Goal: Find specific page/section: Find specific page/section

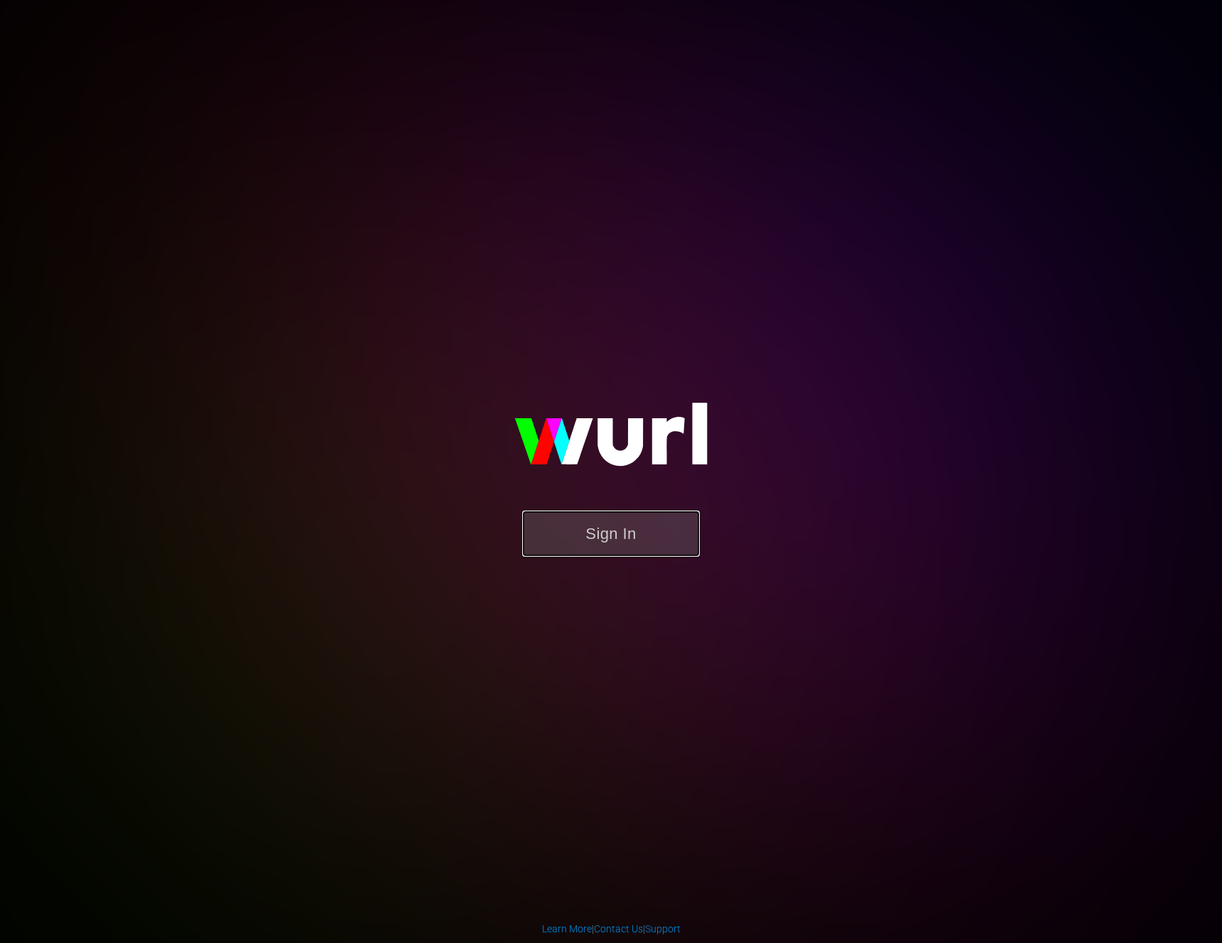
click at [608, 542] on button "Sign In" at bounding box center [611, 534] width 178 height 46
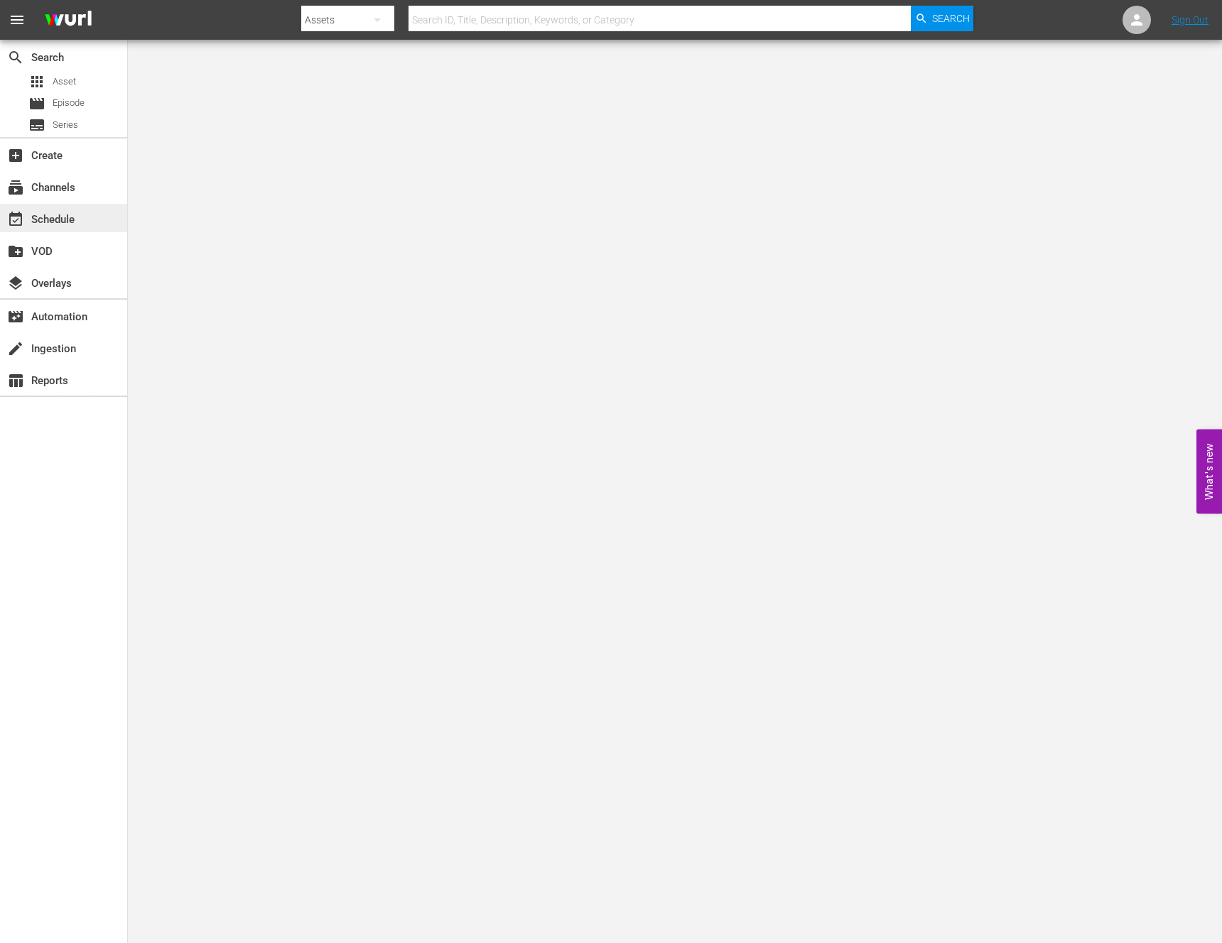
click at [41, 224] on div "event_available Schedule" at bounding box center [40, 217] width 80 height 13
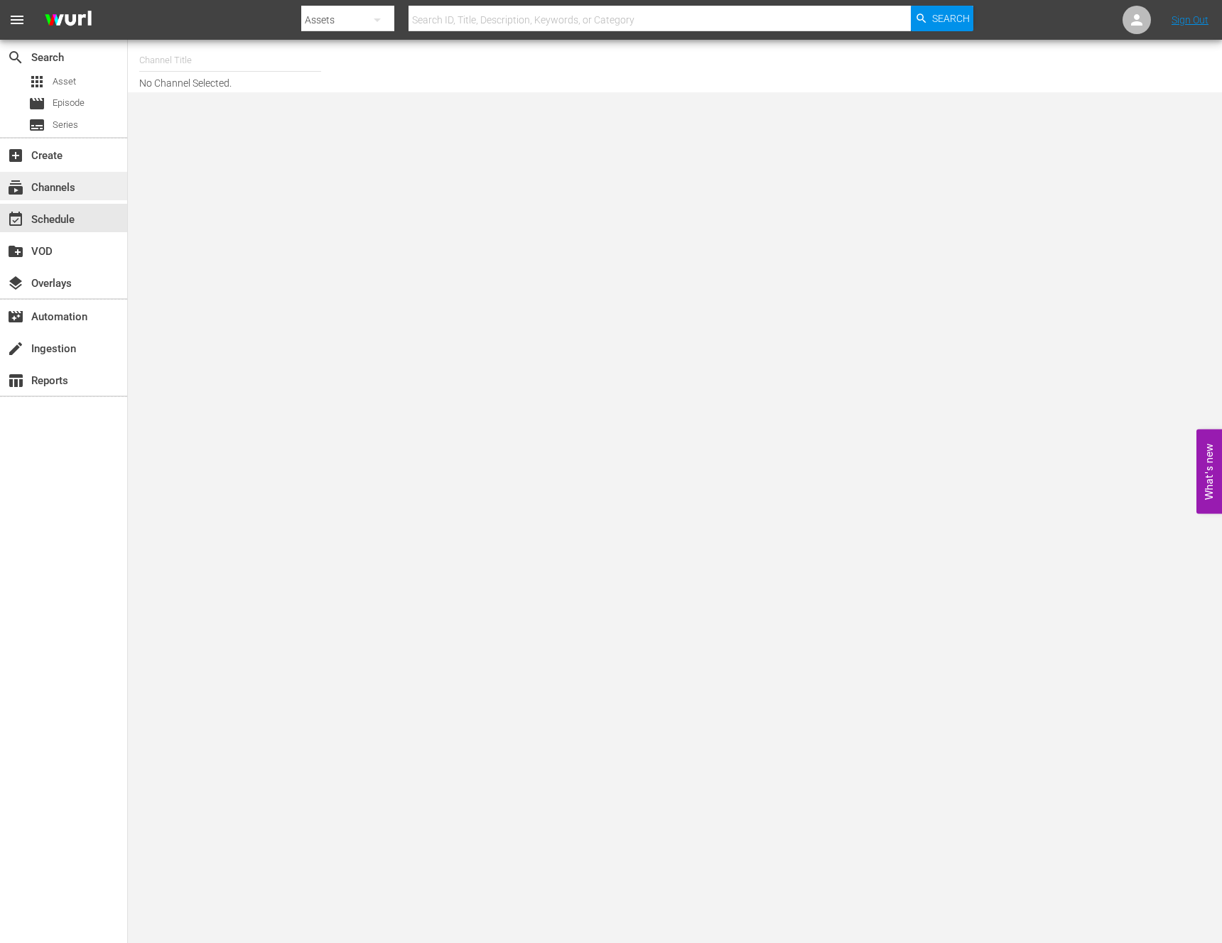
click at [65, 186] on div "subscriptions Channels" at bounding box center [40, 185] width 80 height 13
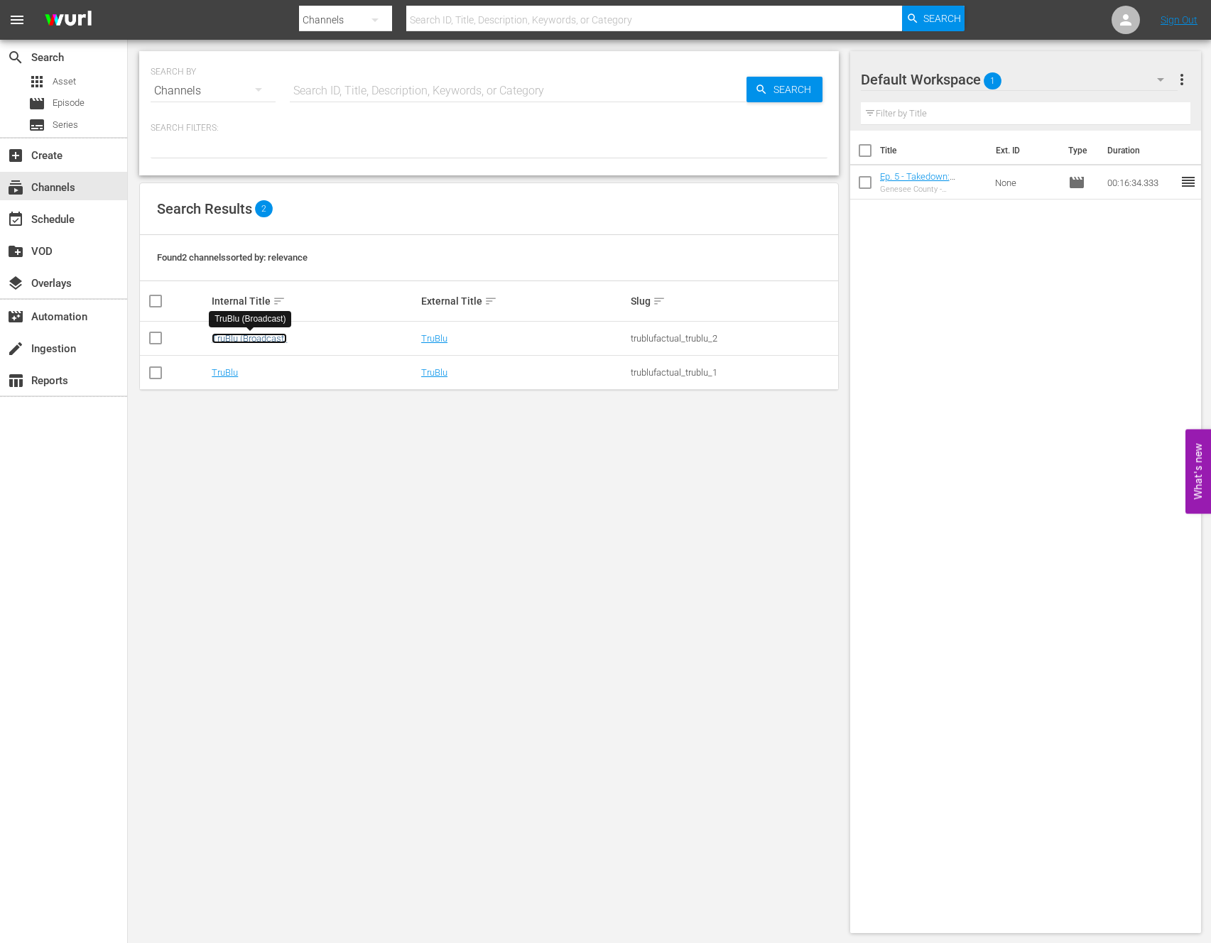
click at [251, 342] on link "TruBlu (Broadcast)" at bounding box center [249, 338] width 75 height 11
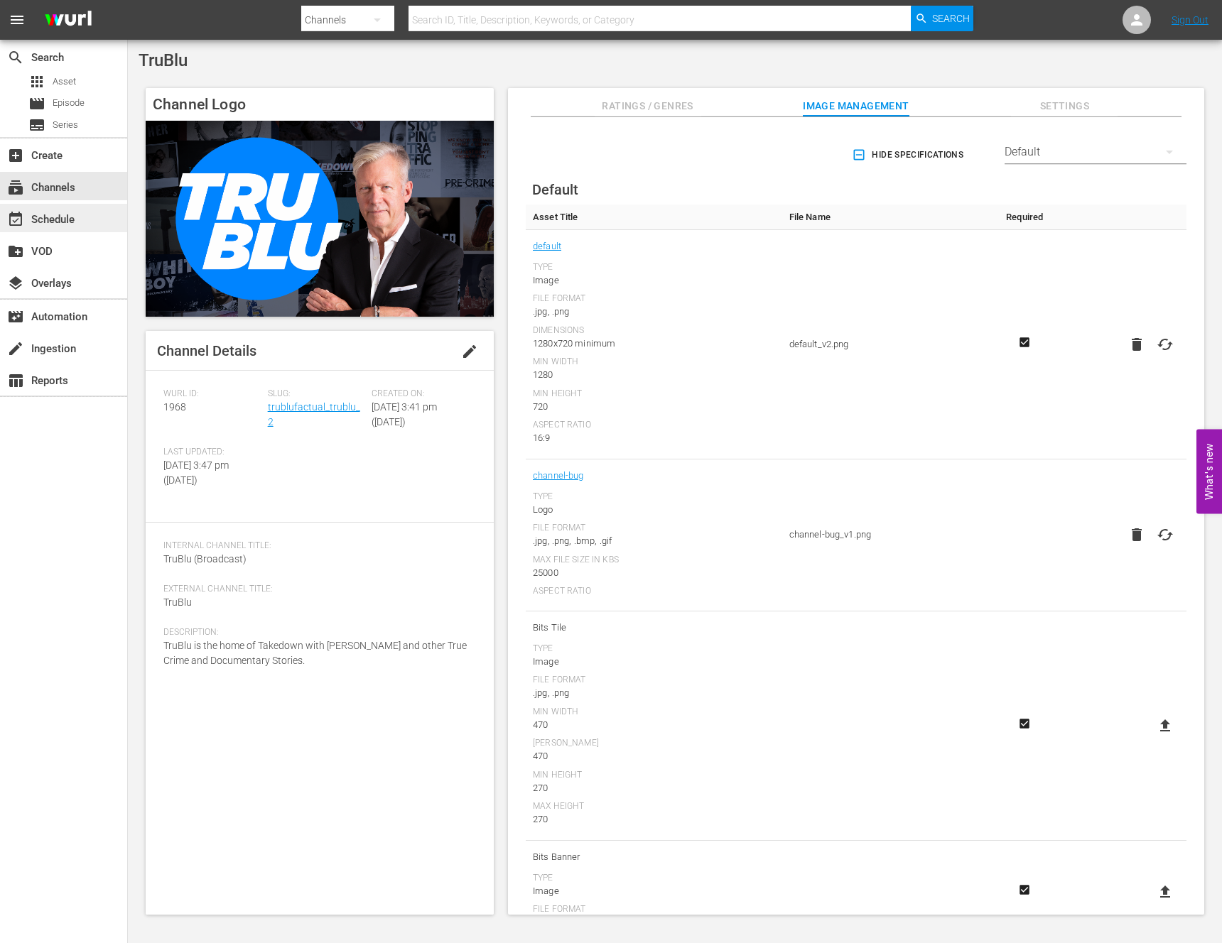
click at [55, 216] on div "event_available Schedule" at bounding box center [40, 217] width 80 height 13
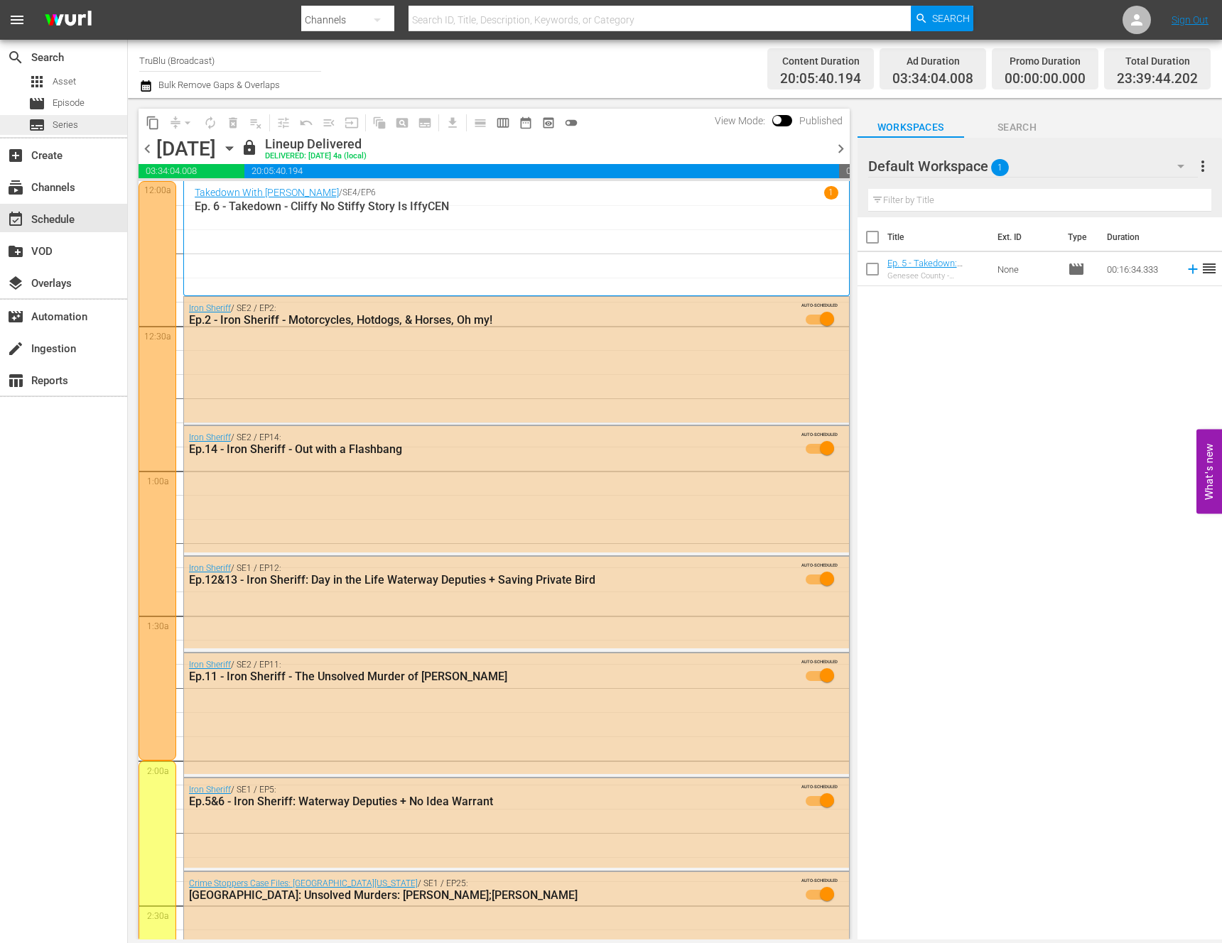
click at [47, 125] on div "subtitles Series" at bounding box center [53, 125] width 50 height 20
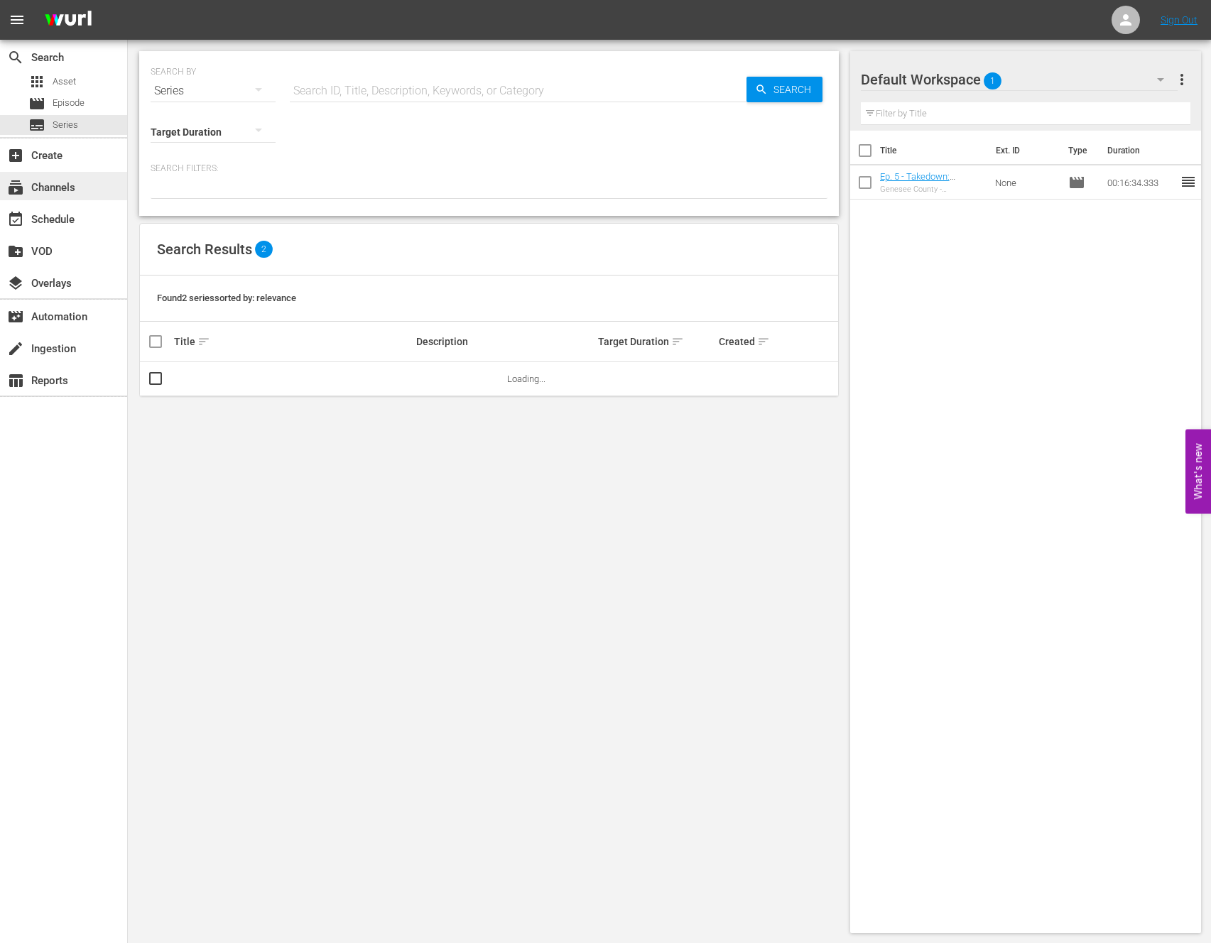
click at [55, 183] on div "subscriptions Channels" at bounding box center [40, 185] width 80 height 13
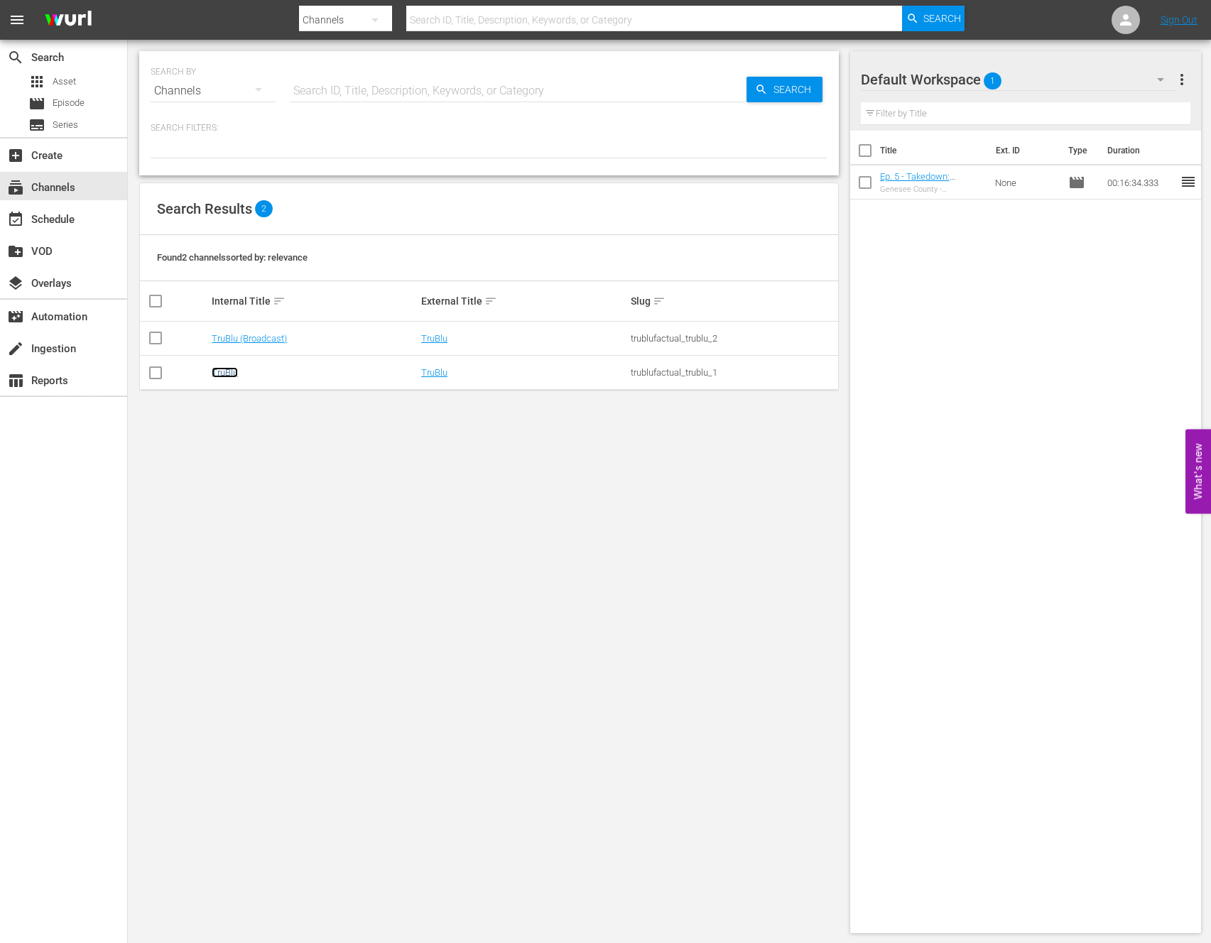
click at [227, 373] on link "TruBlu" at bounding box center [225, 372] width 26 height 11
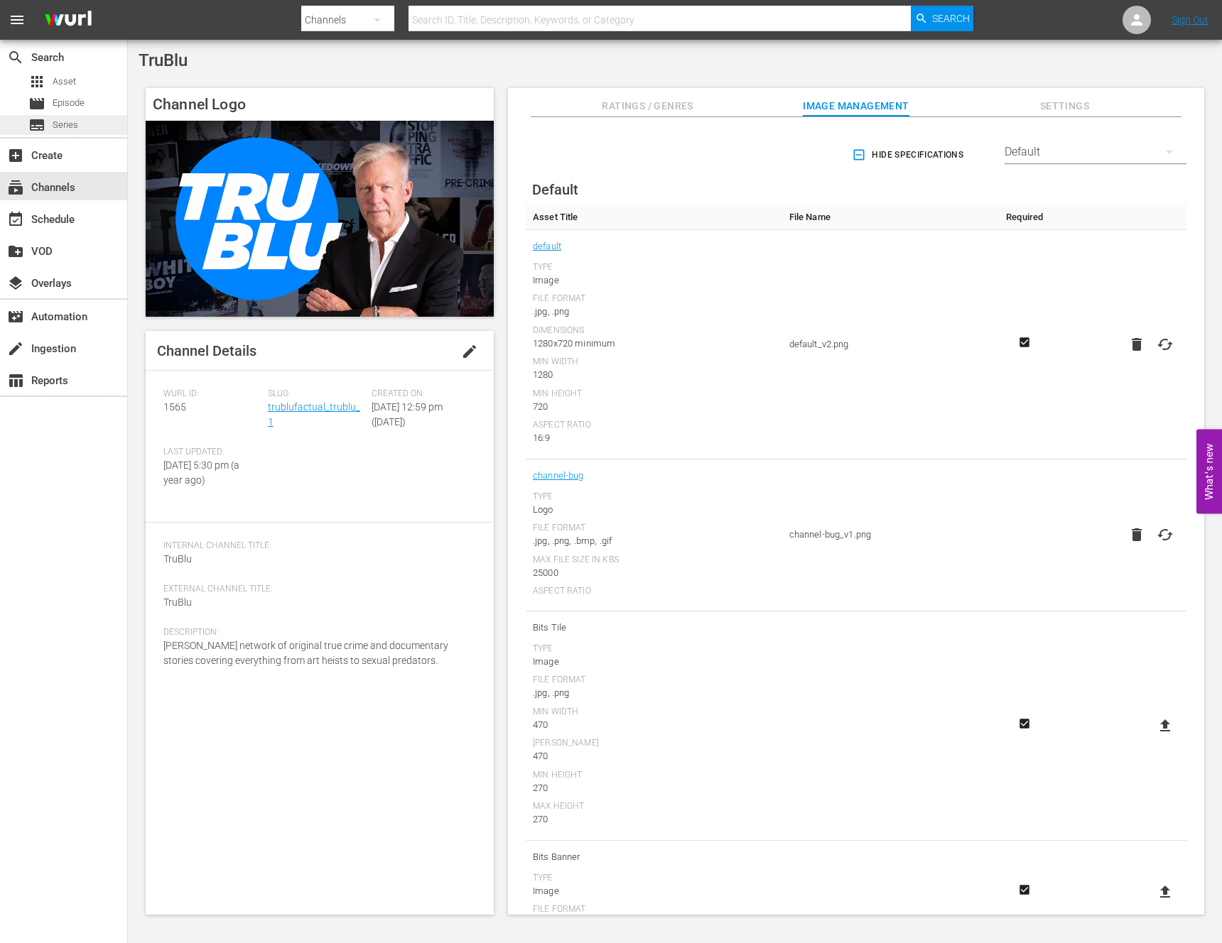
click at [64, 126] on span "Series" at bounding box center [66, 125] width 26 height 14
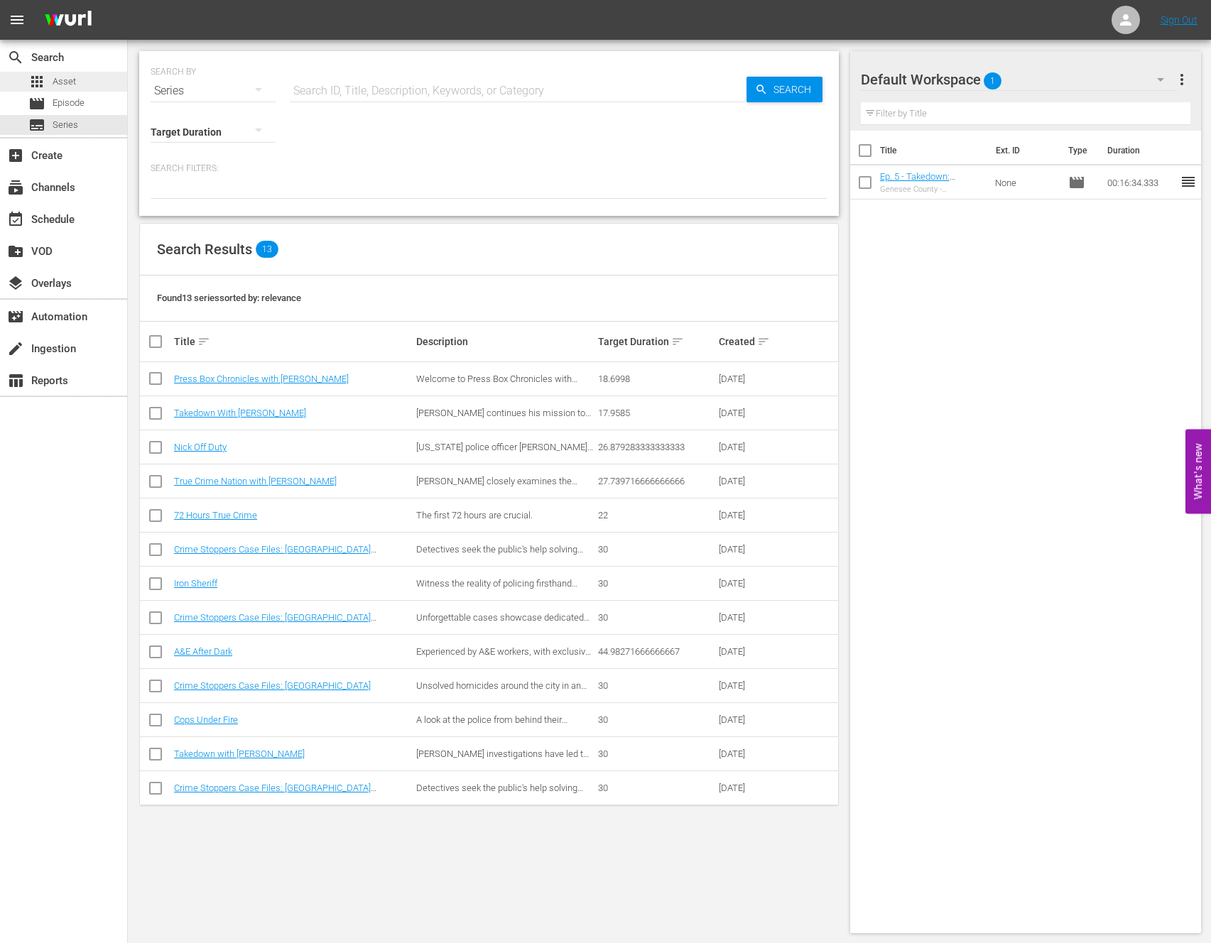
click at [67, 87] on span "Asset" at bounding box center [64, 82] width 23 height 14
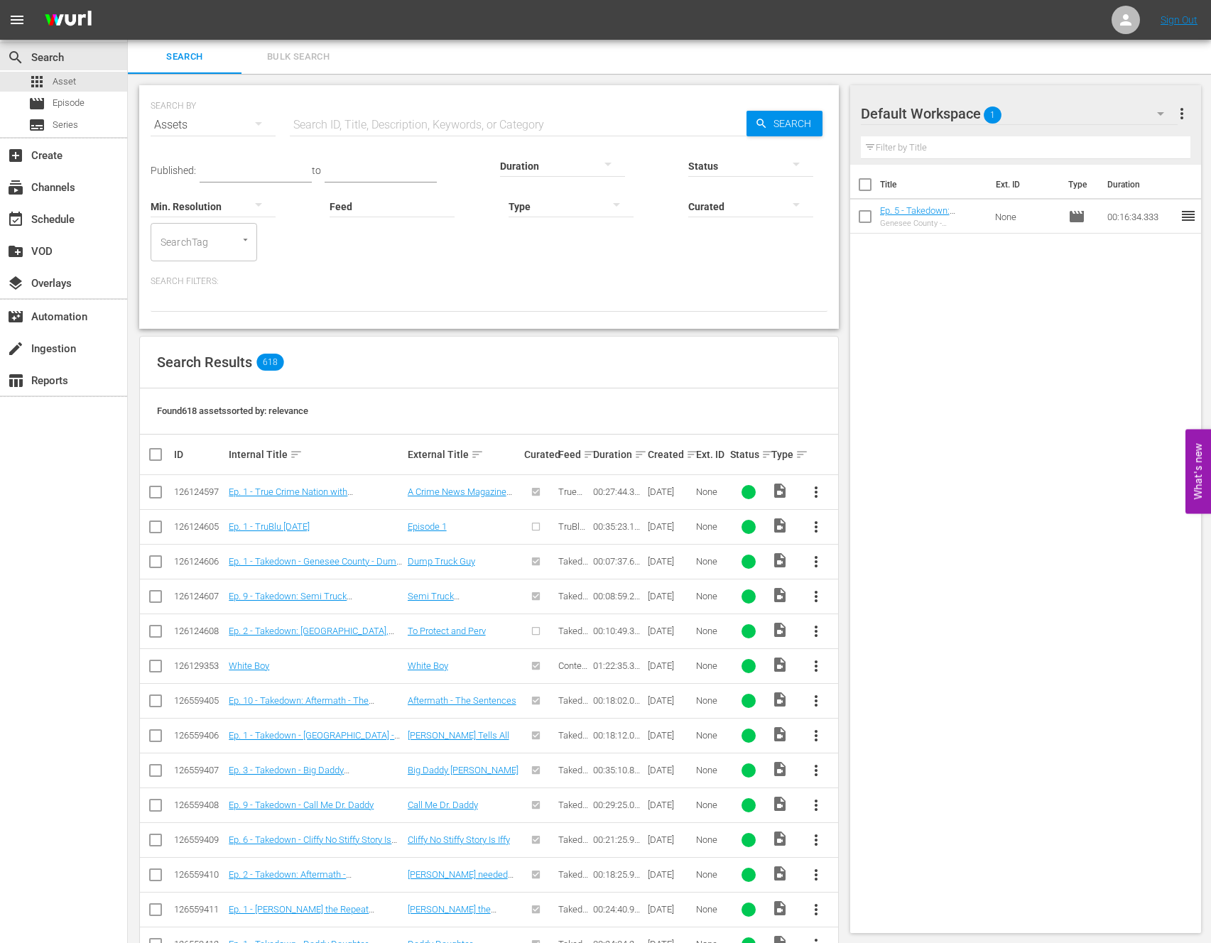
click at [386, 119] on input "text" at bounding box center [518, 125] width 457 height 34
type input "BOUNTY"
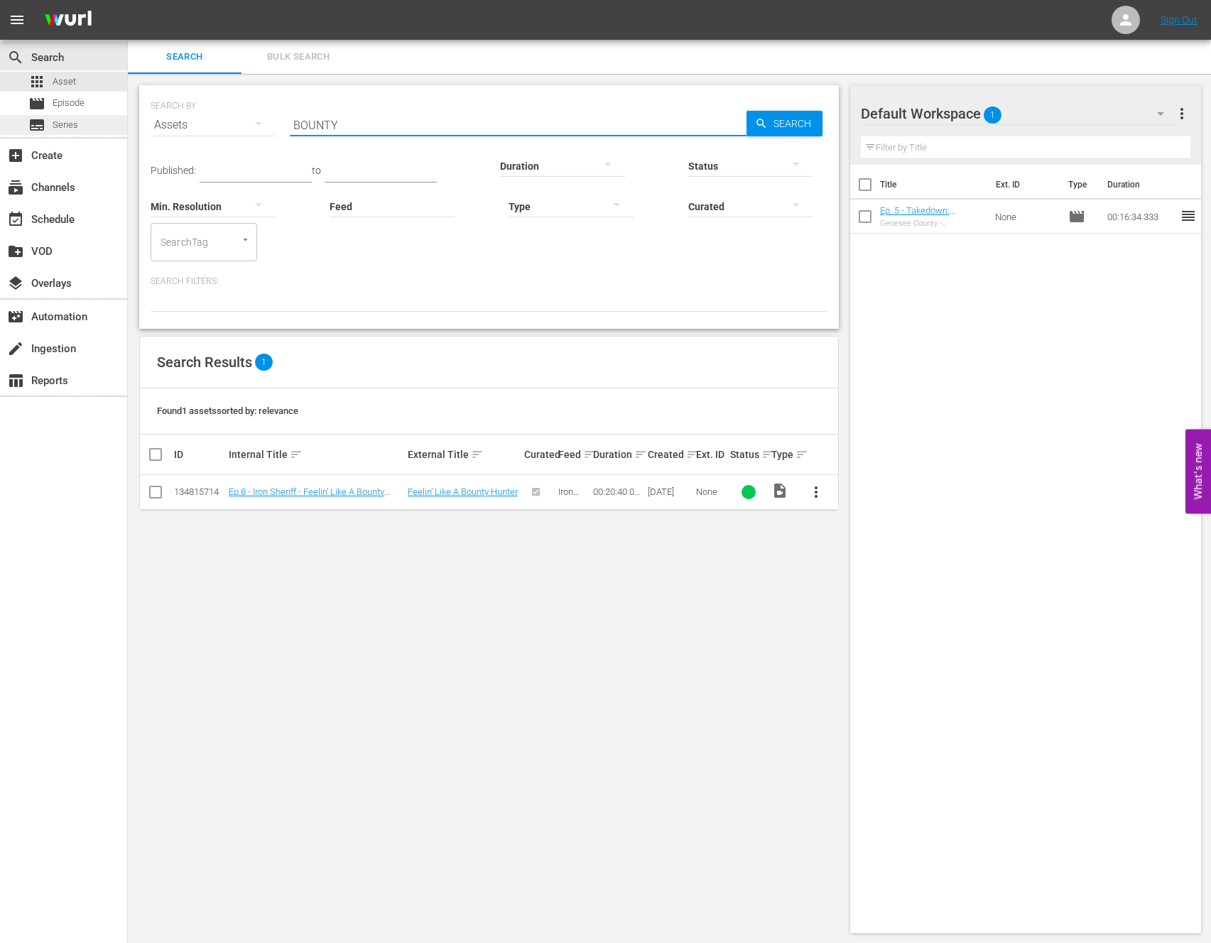
click at [68, 123] on span "Series" at bounding box center [66, 125] width 26 height 14
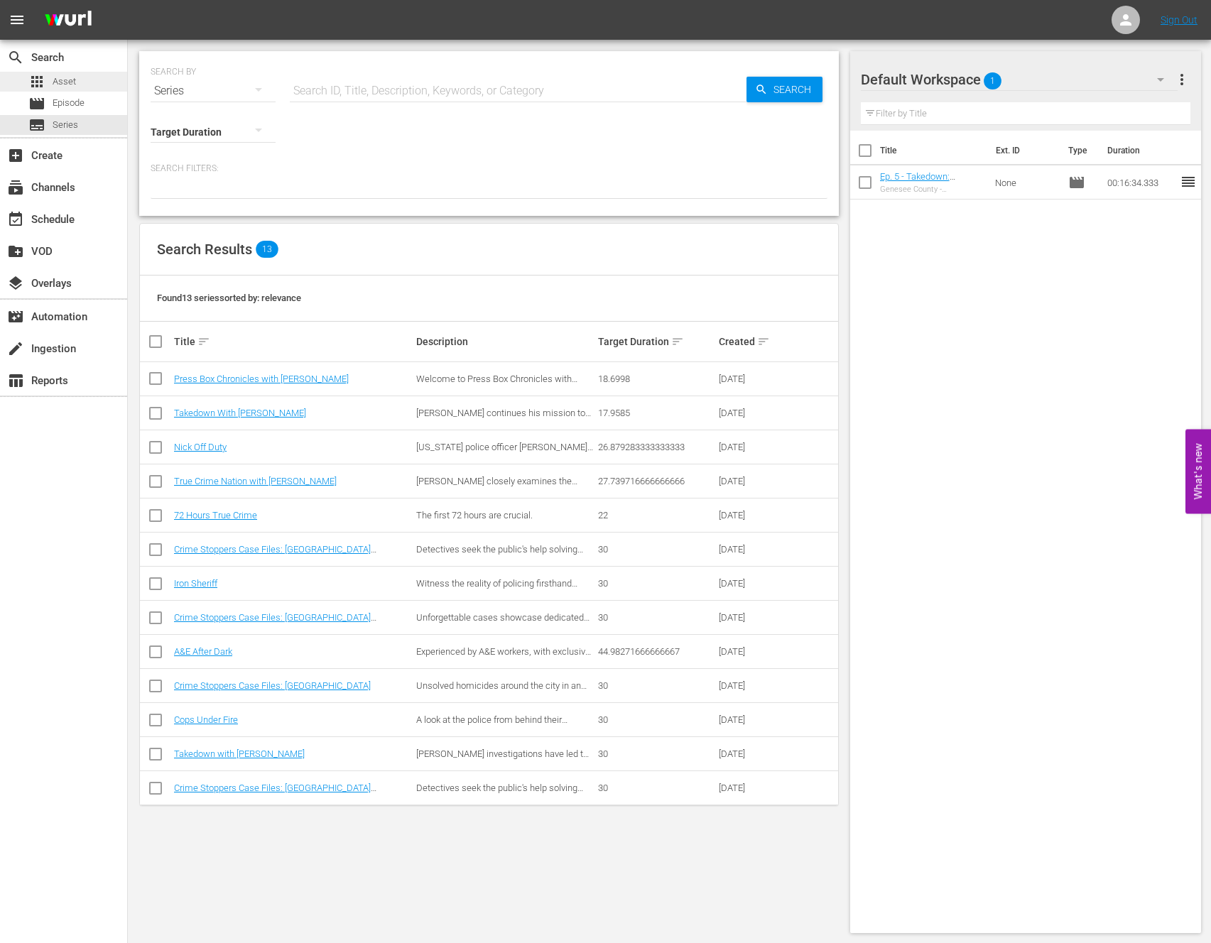
click at [71, 81] on span "Asset" at bounding box center [64, 82] width 23 height 14
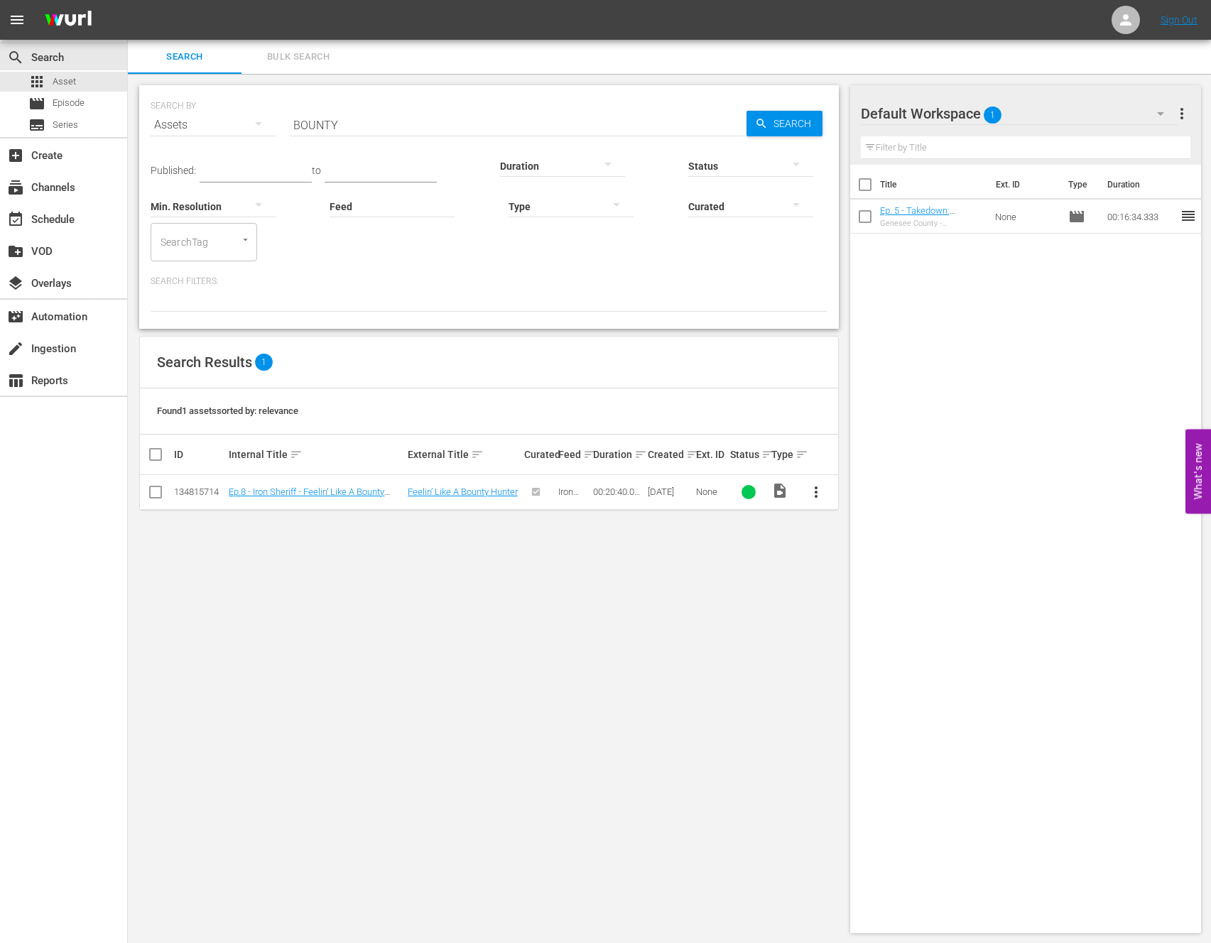
click at [321, 99] on div "SEARCH BY Search By Assets Search ID, Title, Description, Keywords, or Category…" at bounding box center [489, 116] width 677 height 51
click at [327, 119] on input "BOUNTY" at bounding box center [518, 125] width 457 height 34
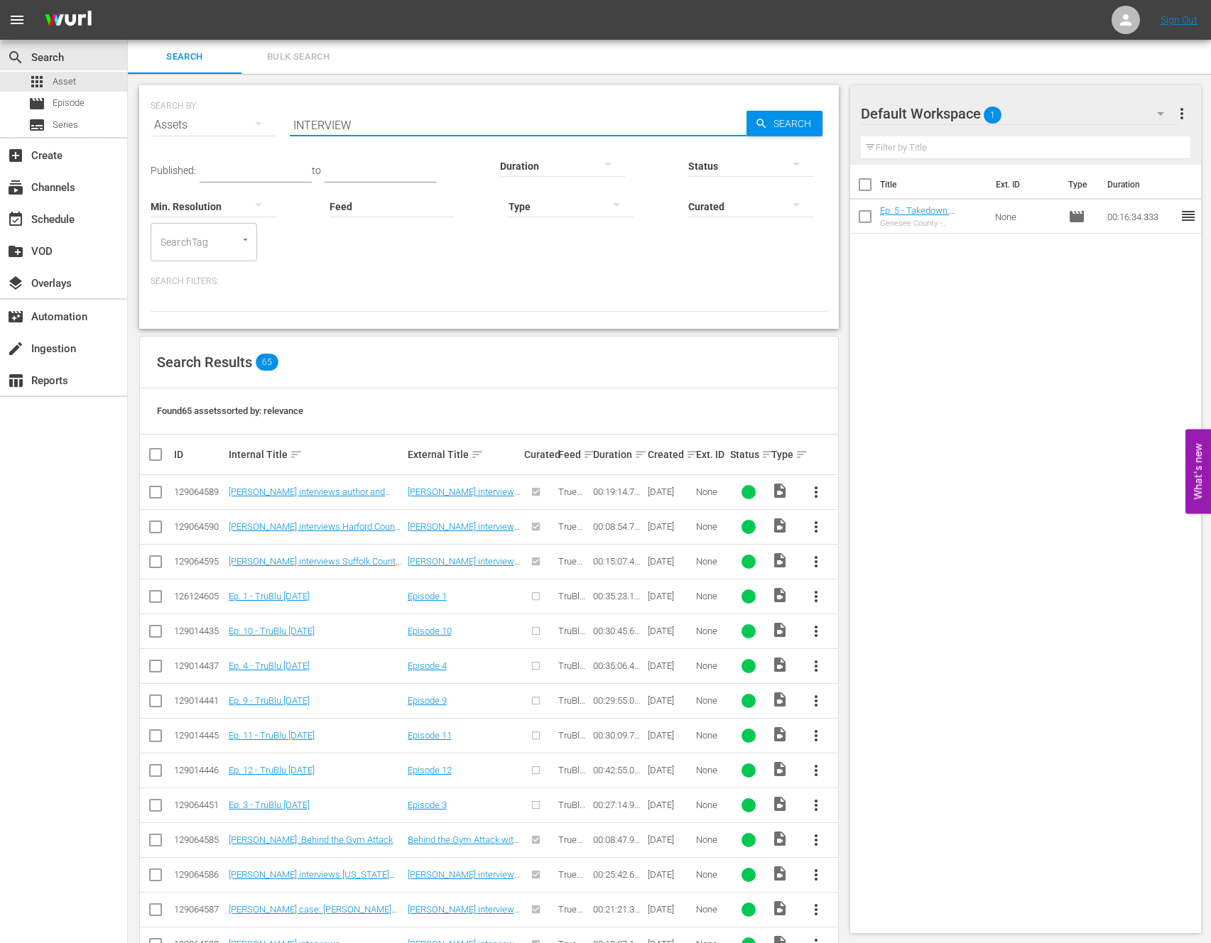
click at [428, 123] on input "INTERVIEW" at bounding box center [518, 125] width 457 height 34
type input "INTERVIEW with a"
click at [66, 106] on span "Episode" at bounding box center [69, 103] width 32 height 14
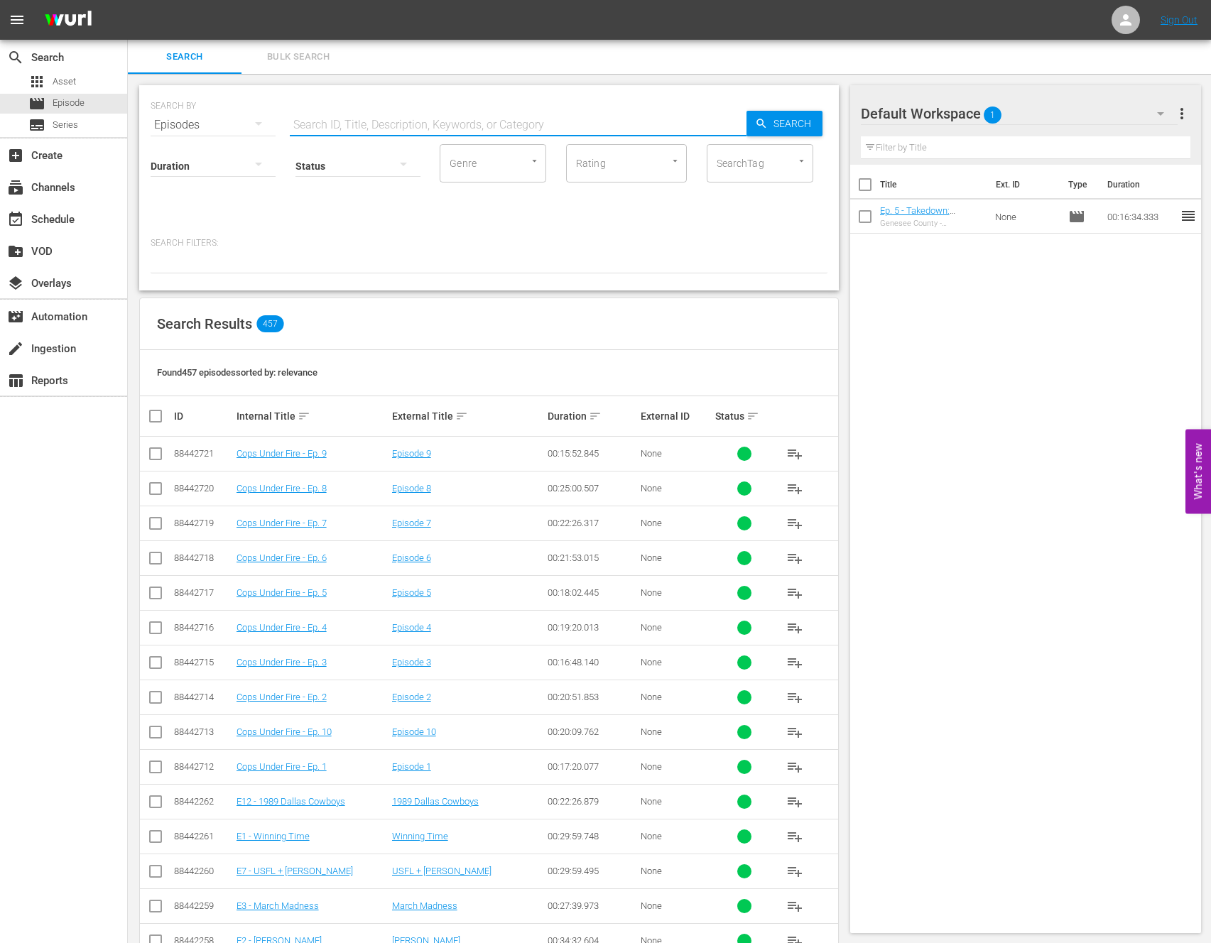
click at [325, 110] on input "text" at bounding box center [518, 125] width 457 height 34
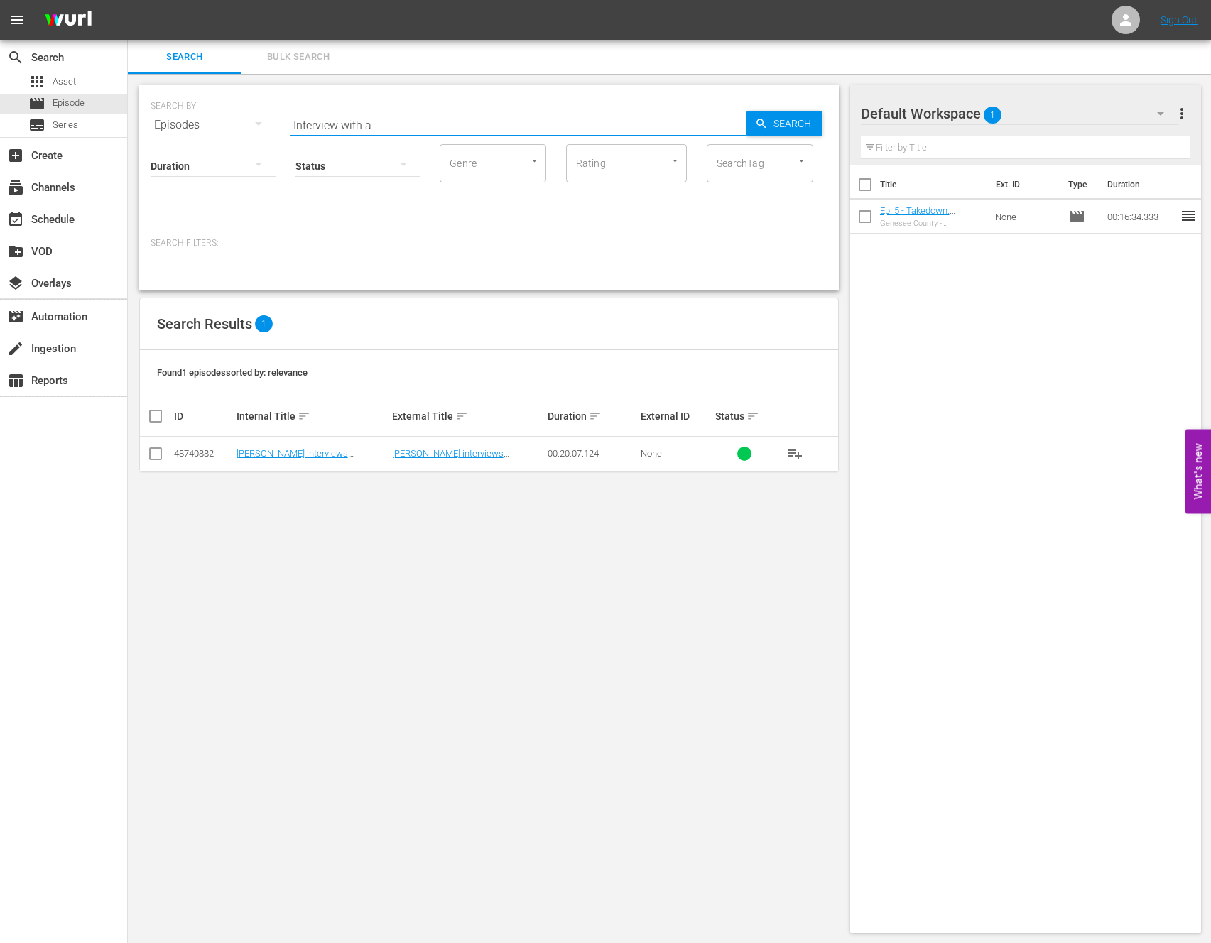
click at [450, 139] on input "Interview with a" at bounding box center [518, 125] width 457 height 34
click at [385, 126] on input "Interview with a" at bounding box center [518, 125] width 457 height 34
click at [385, 126] on input "Interview with" at bounding box center [518, 125] width 457 height 34
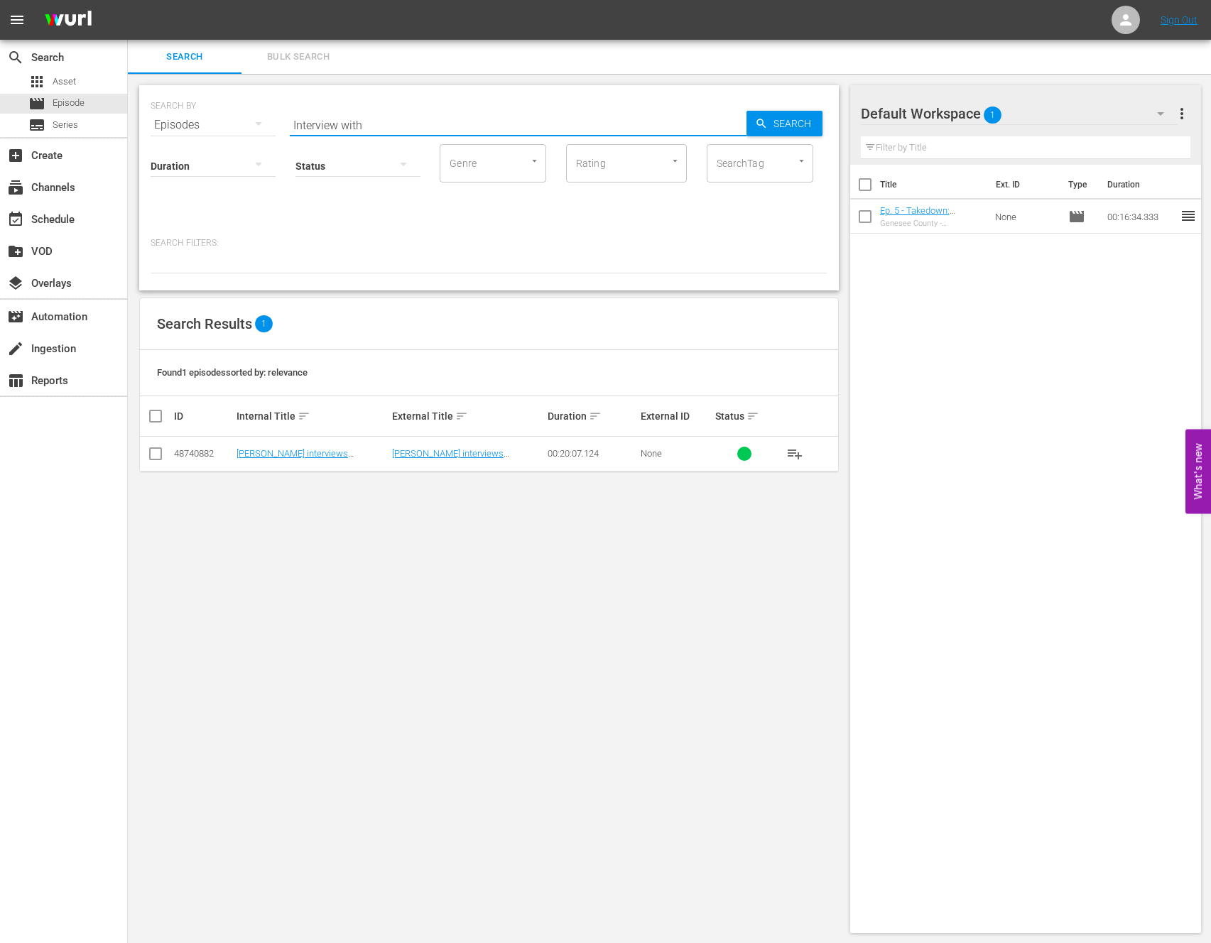
click at [385, 126] on input "Interview with" at bounding box center [518, 125] width 457 height 34
type input "n"
type input "m"
type input "Murder at my Door"
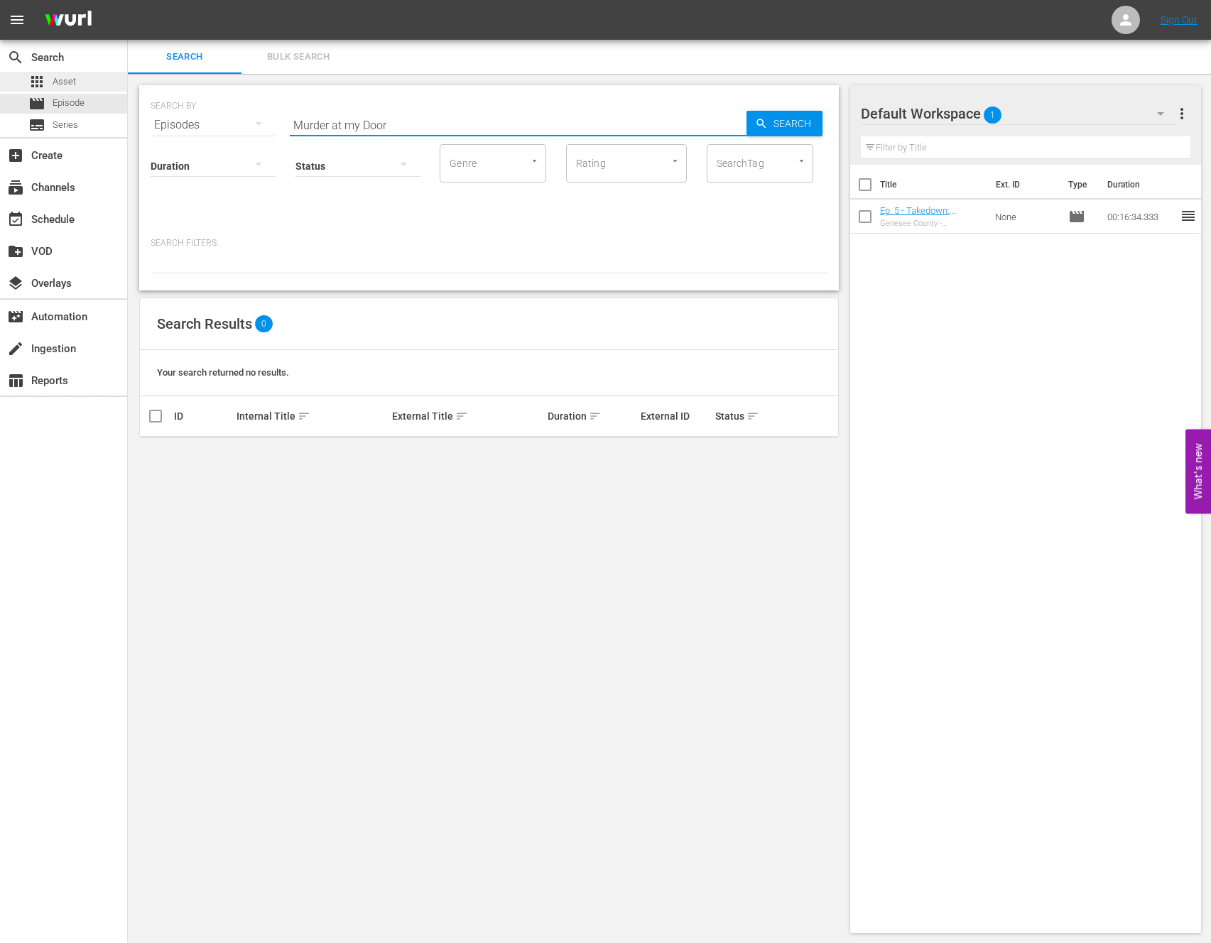
click at [59, 87] on span "Asset" at bounding box center [64, 82] width 23 height 14
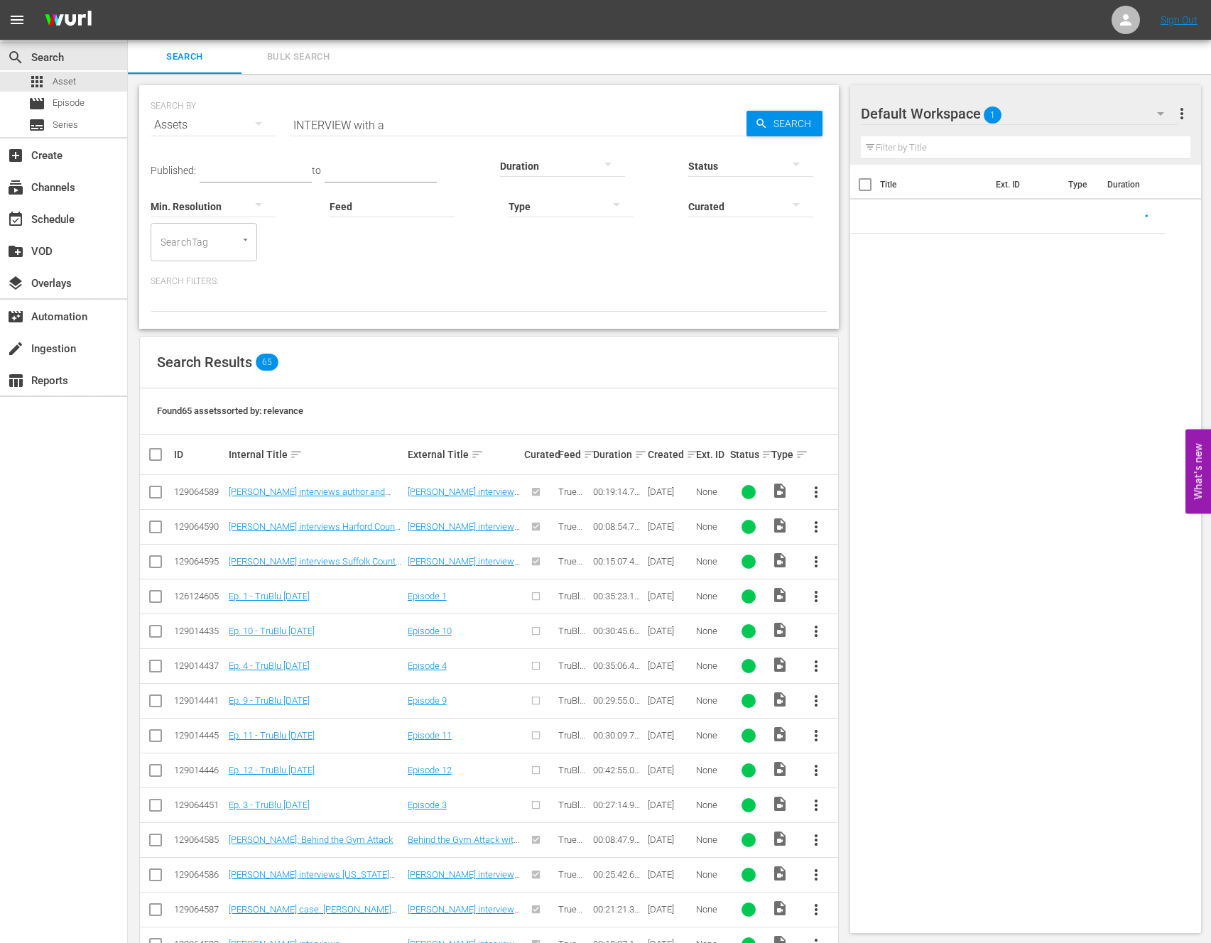
click at [334, 126] on input "INTERVIEW with a" at bounding box center [518, 125] width 457 height 34
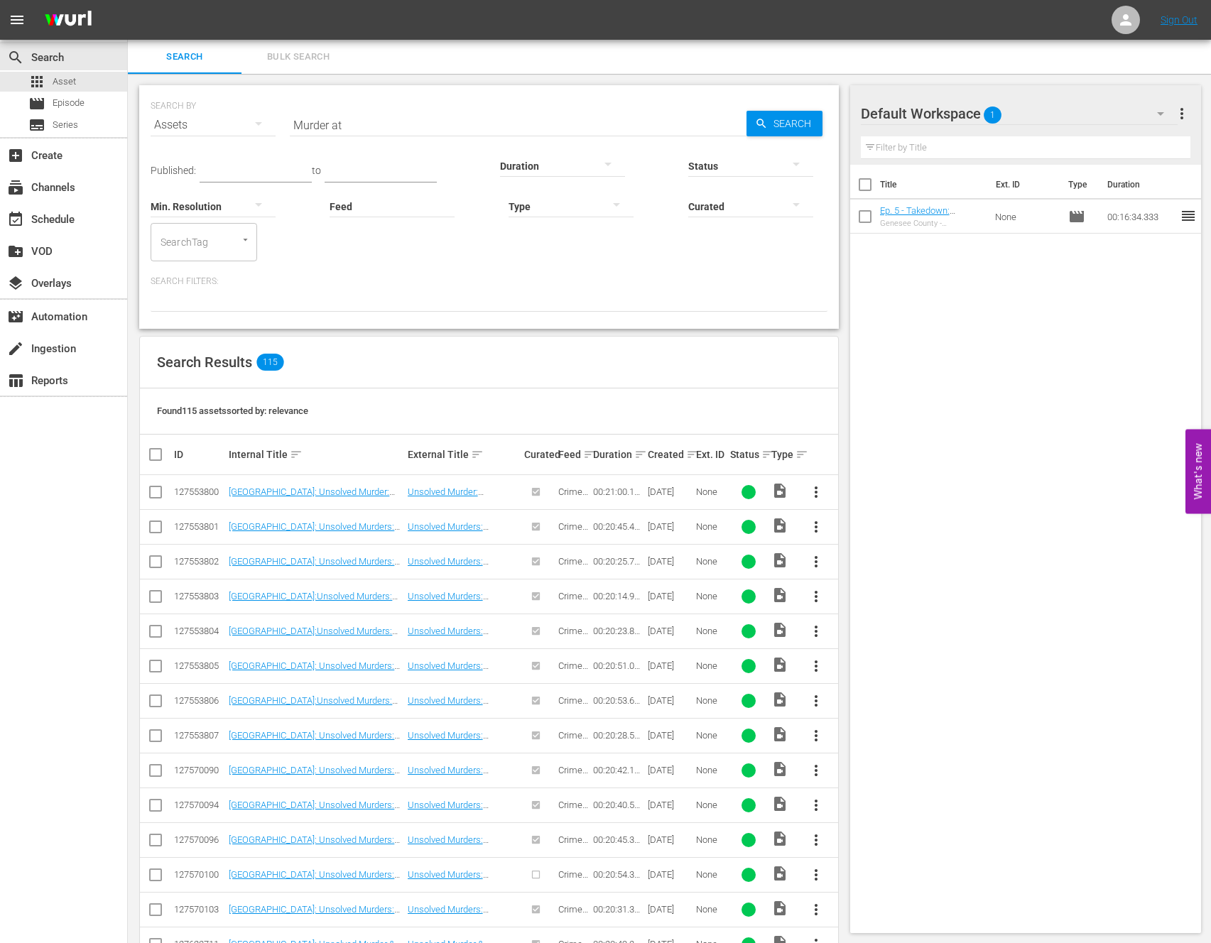
scroll to position [6, 0]
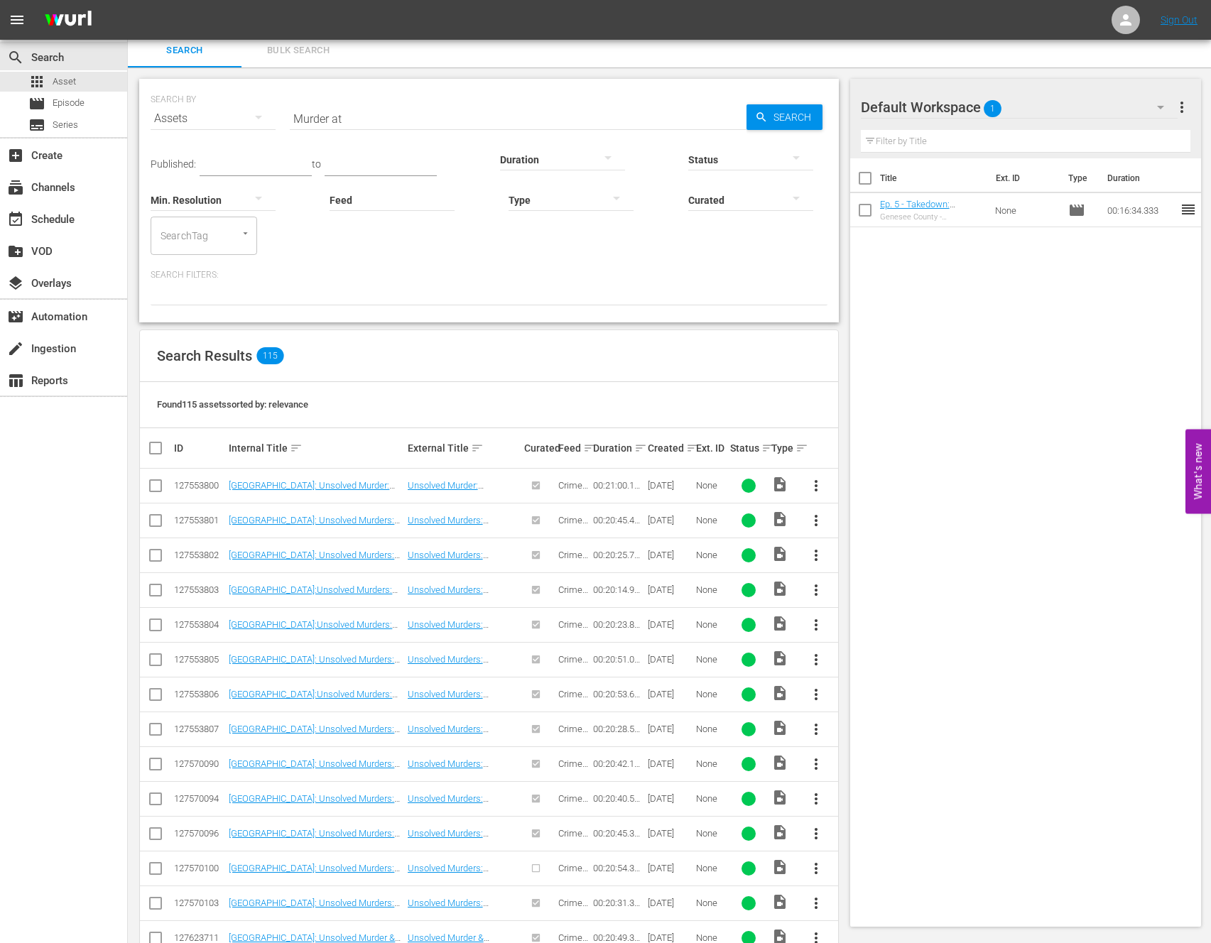
drag, startPoint x: 589, startPoint y: 107, endPoint x: 476, endPoint y: 115, distance: 113.9
click at [589, 107] on input "Murder at" at bounding box center [518, 119] width 457 height 34
click at [252, 119] on icon "button" at bounding box center [258, 117] width 17 height 17
click at [186, 218] on div "Episodes" at bounding box center [196, 213] width 57 height 23
type input "Murder at my Door"
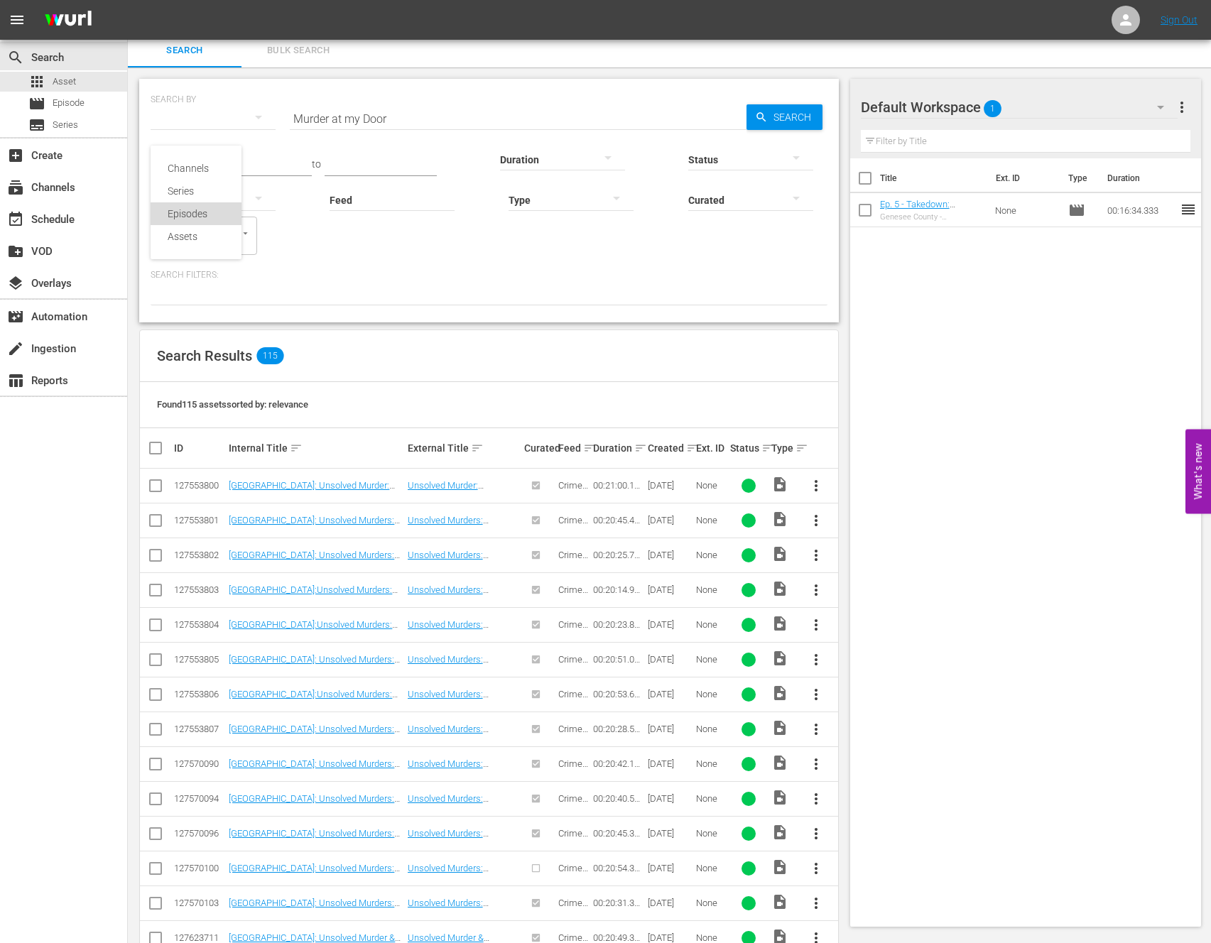
scroll to position [1, 0]
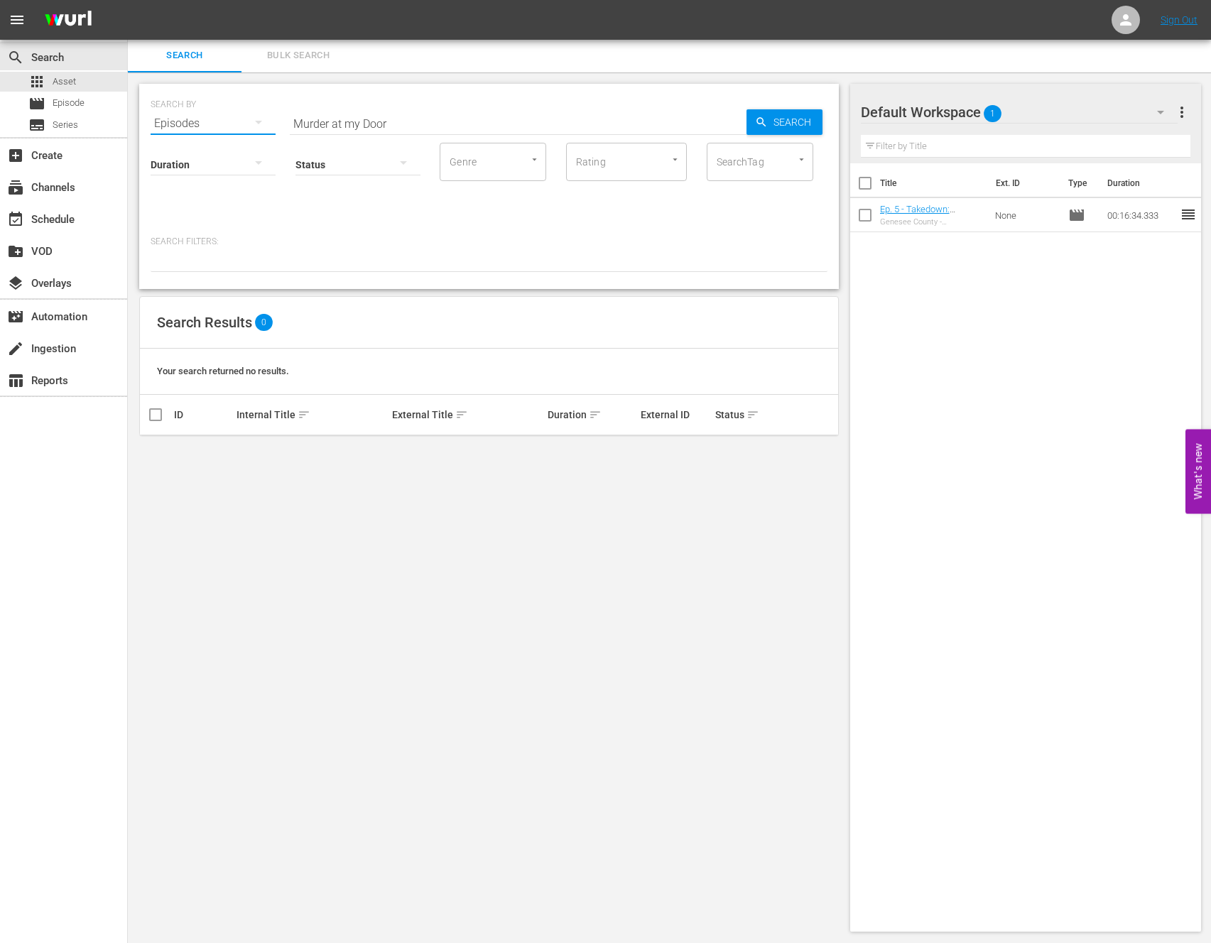
click at [246, 125] on button "button" at bounding box center [258, 122] width 34 height 34
click at [511, 205] on div "Channels Series Episodes Assets" at bounding box center [605, 471] width 1211 height 943
click at [404, 119] on input "Murder at my Door" at bounding box center [518, 124] width 457 height 34
click at [403, 119] on input "Murder at my Door" at bounding box center [518, 124] width 457 height 34
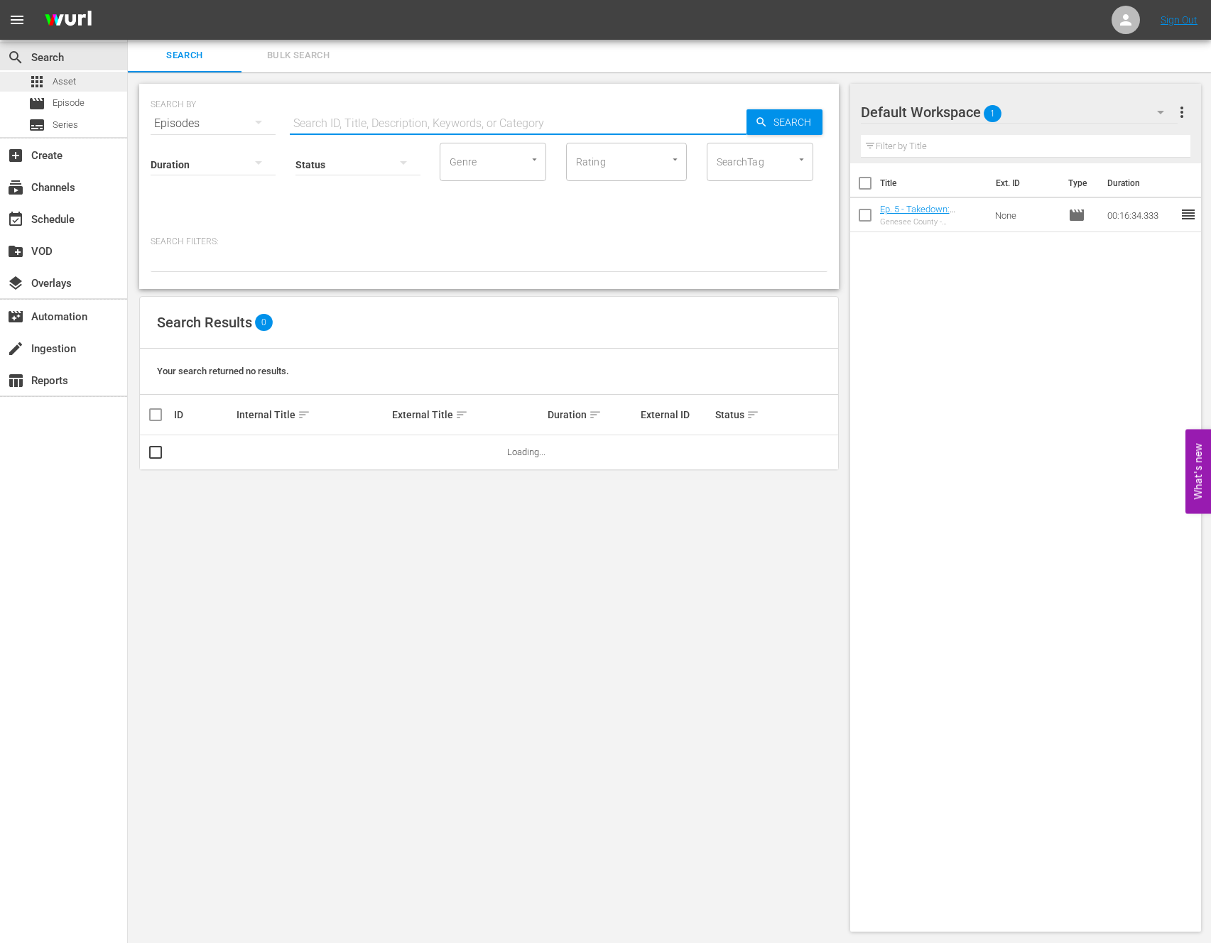
click at [45, 77] on span "apps" at bounding box center [36, 81] width 17 height 17
type input "Murder at"
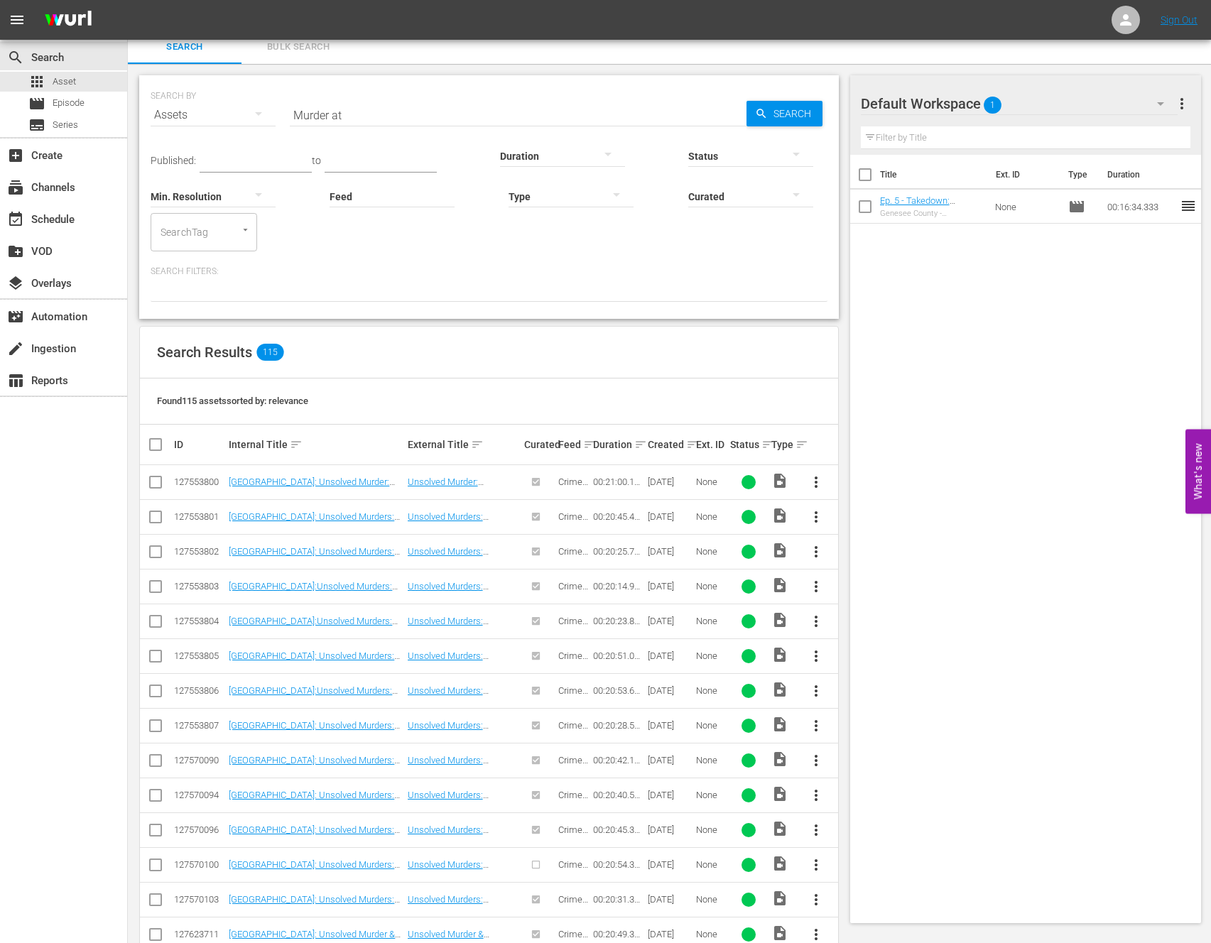
scroll to position [18, 0]
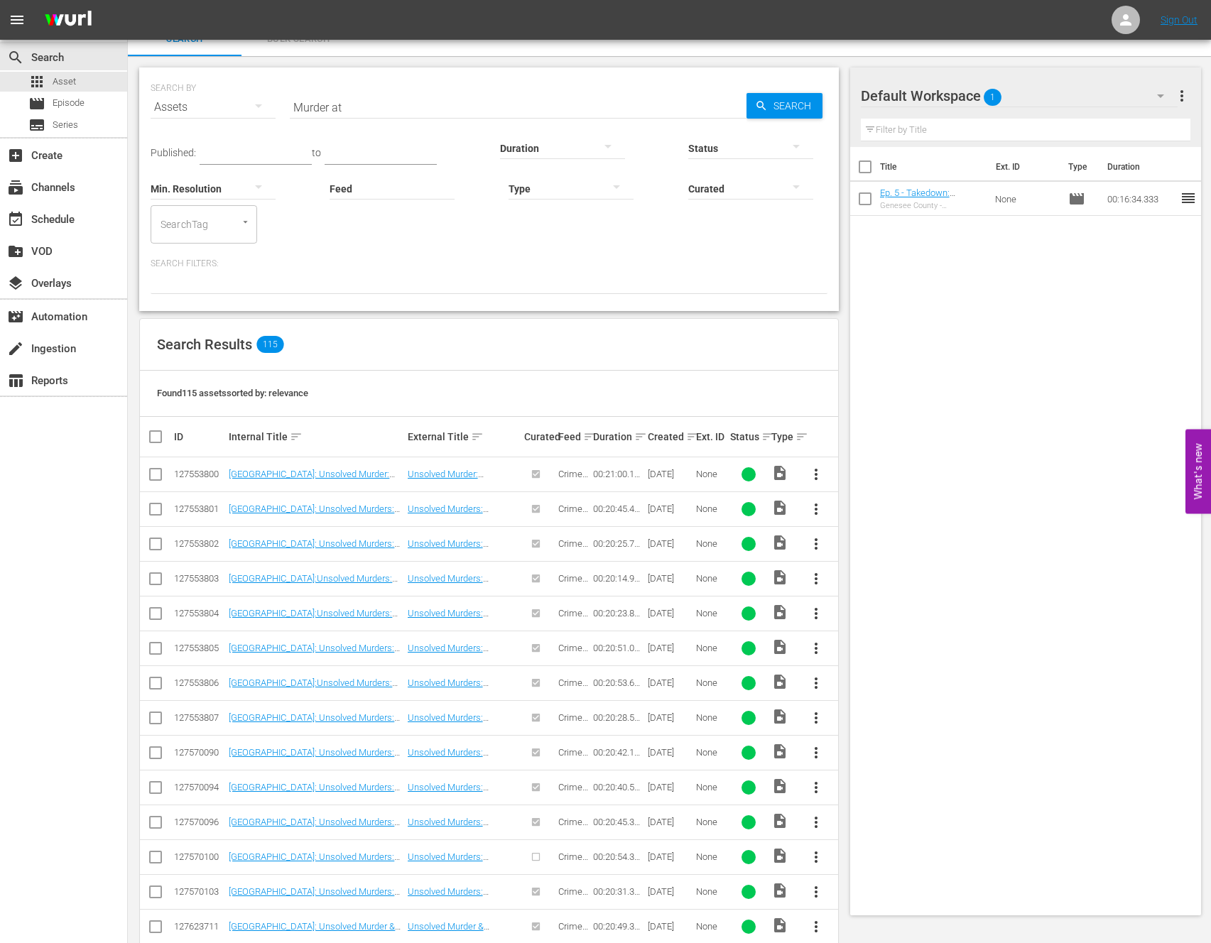
click at [240, 229] on div at bounding box center [239, 221] width 26 height 15
click at [248, 222] on icon "Open" at bounding box center [245, 222] width 11 height 11
click at [415, 250] on div "Published: to Duration Status Min. Resolution Feed Feed Title Type Curated Sear…" at bounding box center [489, 209] width 677 height 170
click at [67, 101] on span "Episode" at bounding box center [69, 103] width 32 height 14
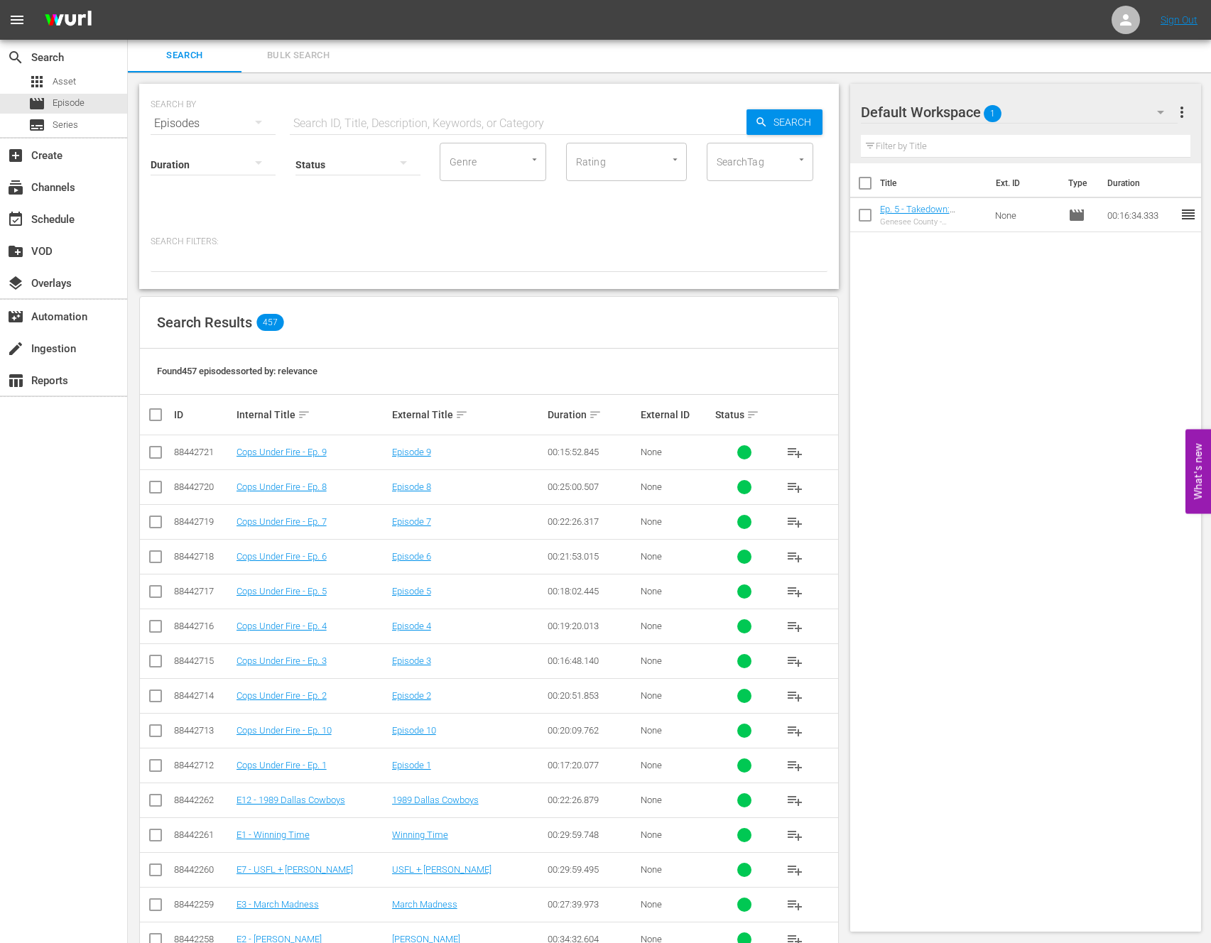
scroll to position [18, 0]
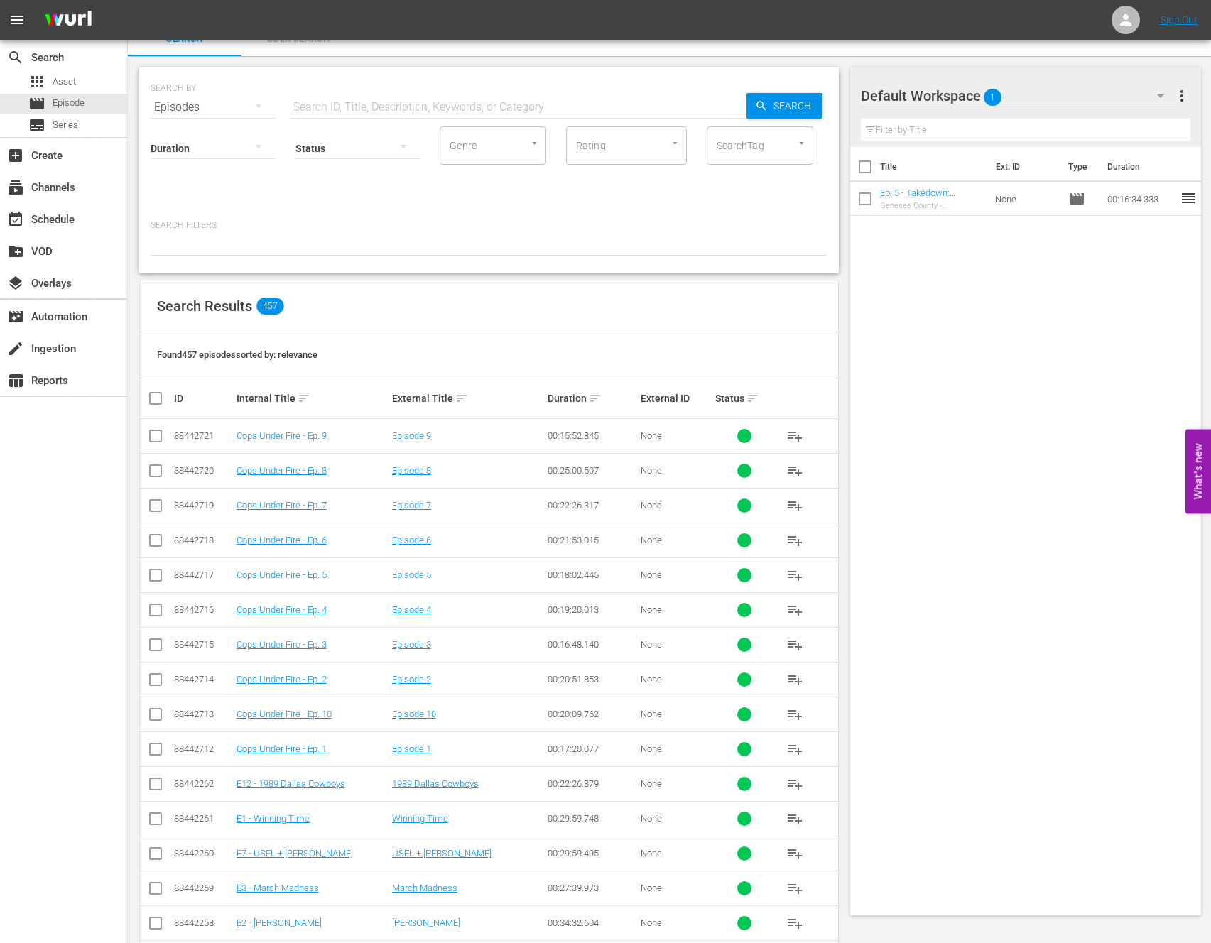
click at [808, 138] on div "SearchTag" at bounding box center [760, 145] width 107 height 38
click at [803, 140] on icon "Open" at bounding box center [801, 143] width 11 height 11
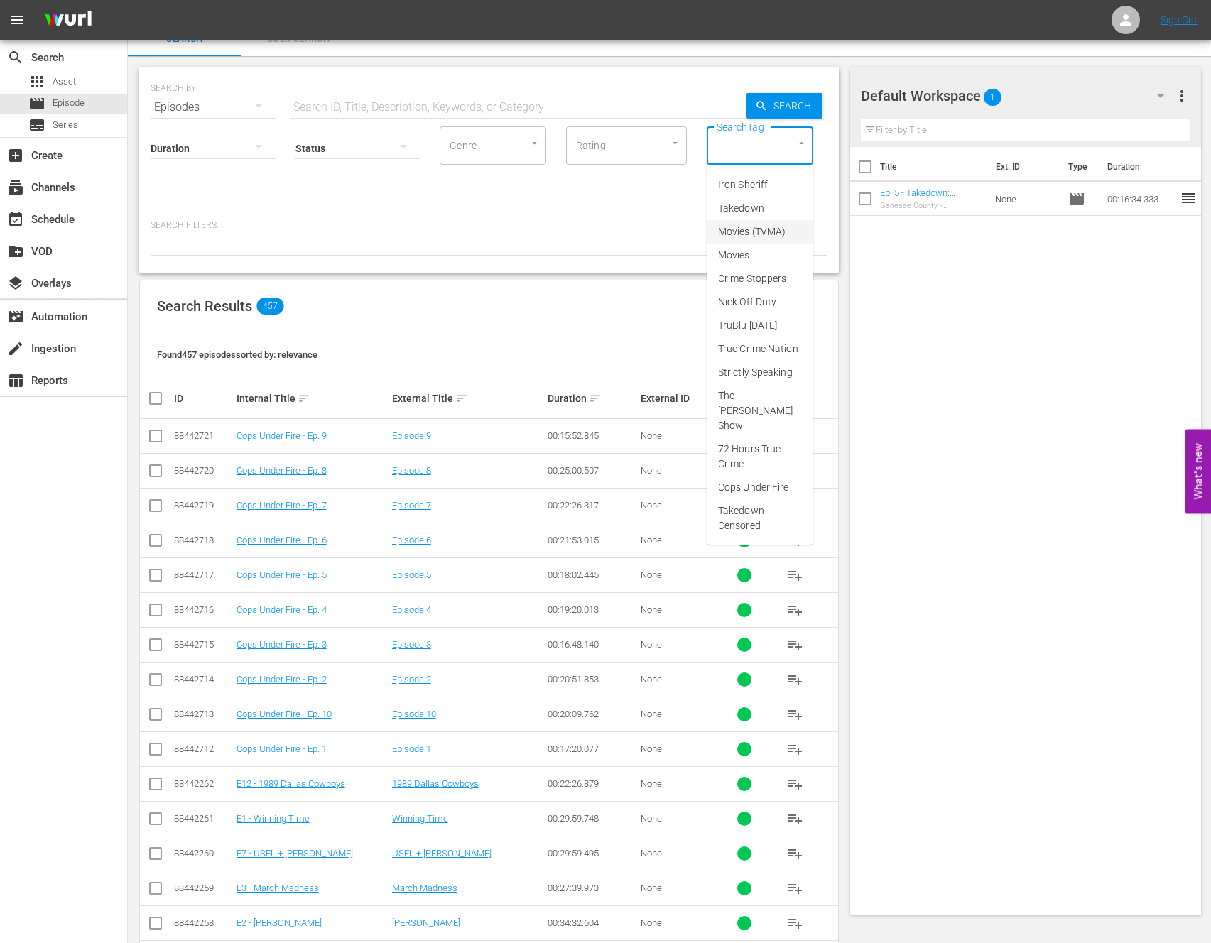
click at [767, 227] on span "Movies (TVMA)" at bounding box center [751, 231] width 67 height 15
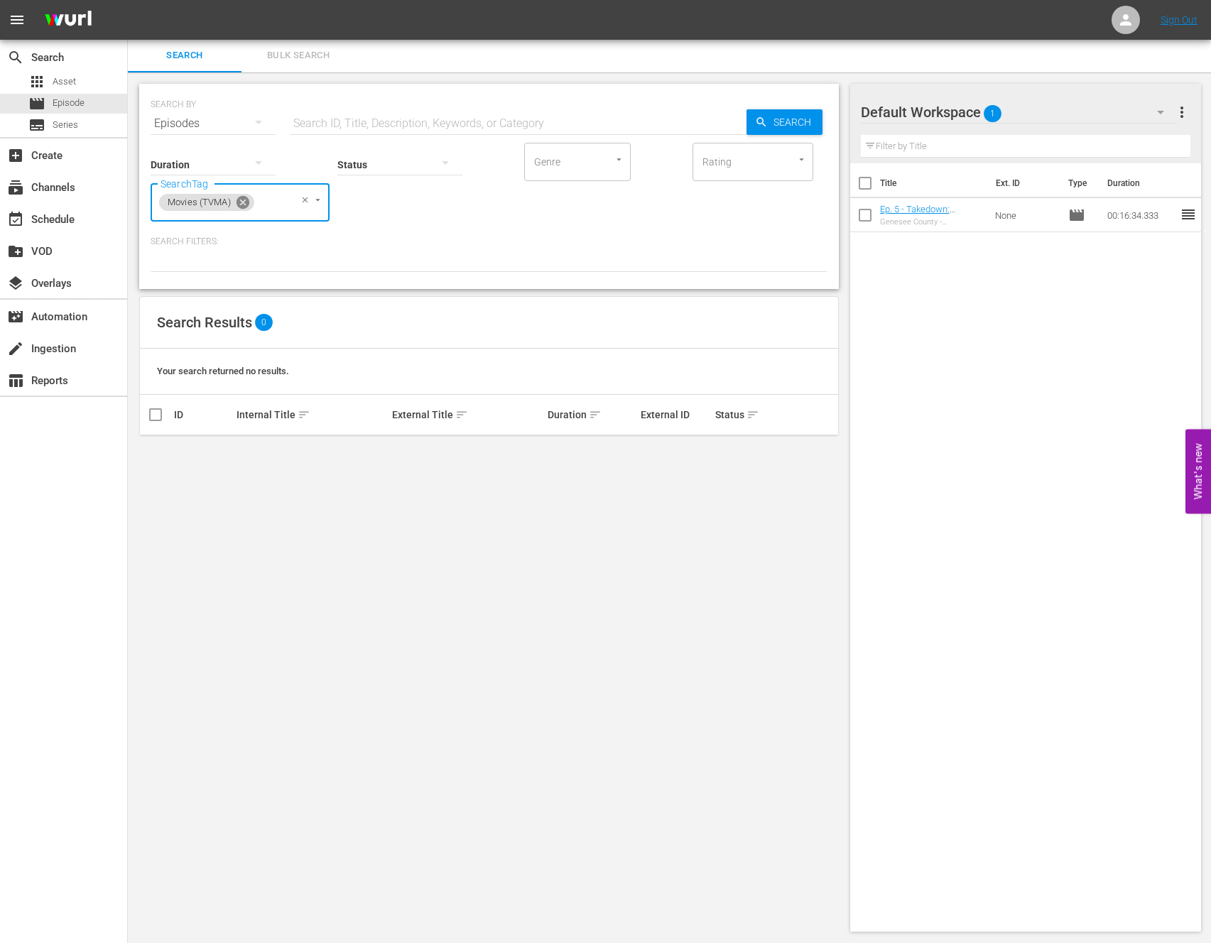
click at [246, 204] on icon at bounding box center [243, 202] width 13 height 13
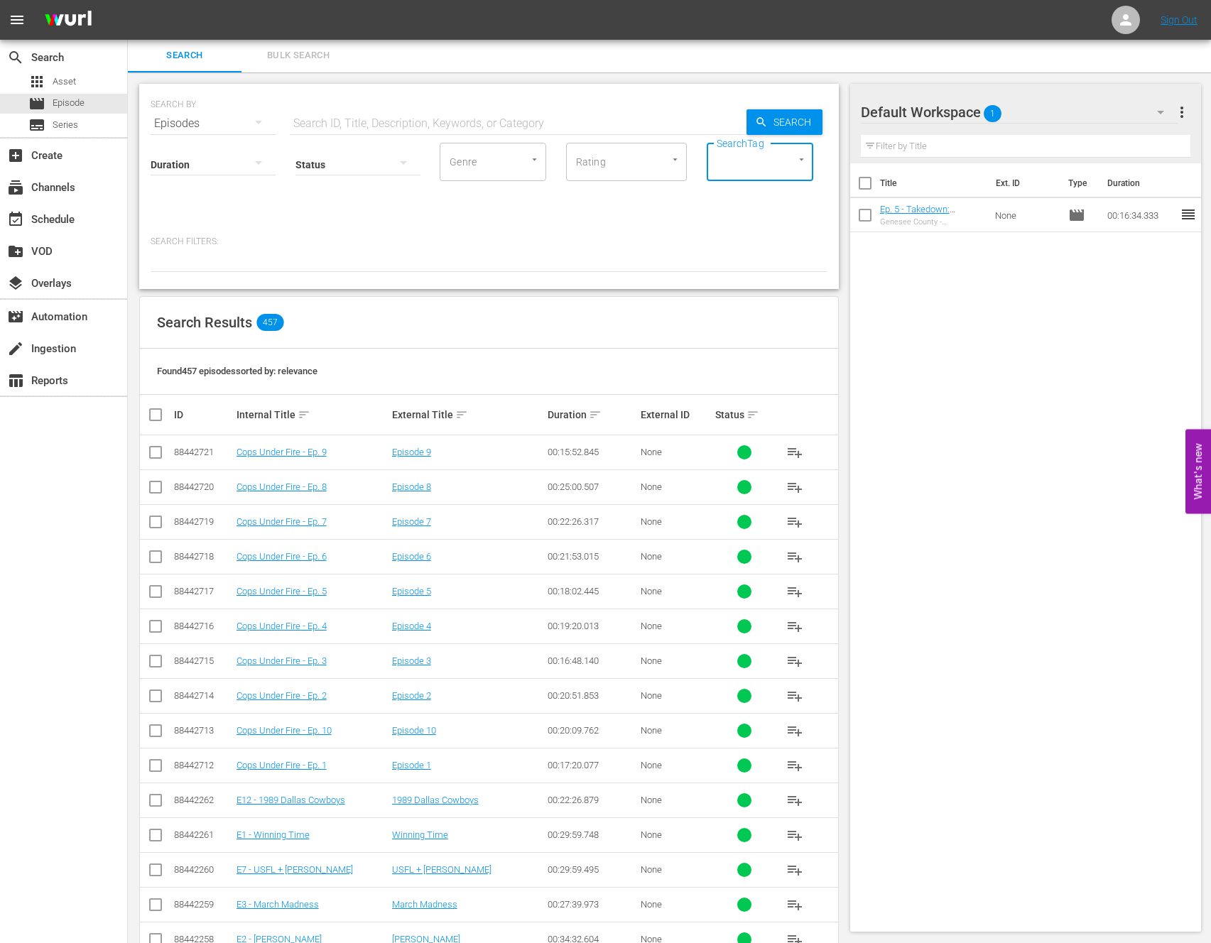
scroll to position [18, 0]
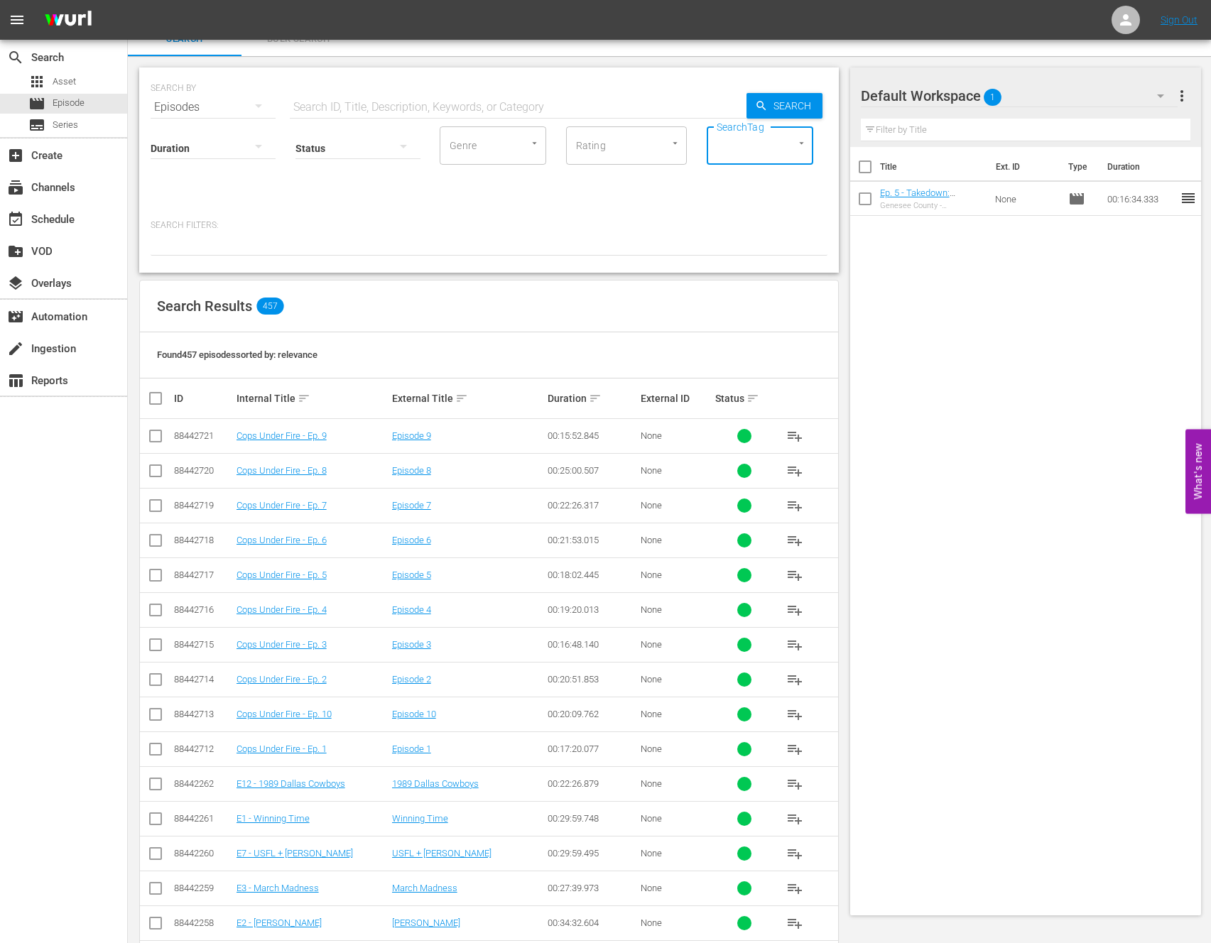
click at [802, 163] on div "SearchTag" at bounding box center [760, 145] width 107 height 38
click at [800, 146] on icon "Open" at bounding box center [801, 143] width 11 height 11
click at [757, 249] on li "Movies" at bounding box center [760, 255] width 107 height 23
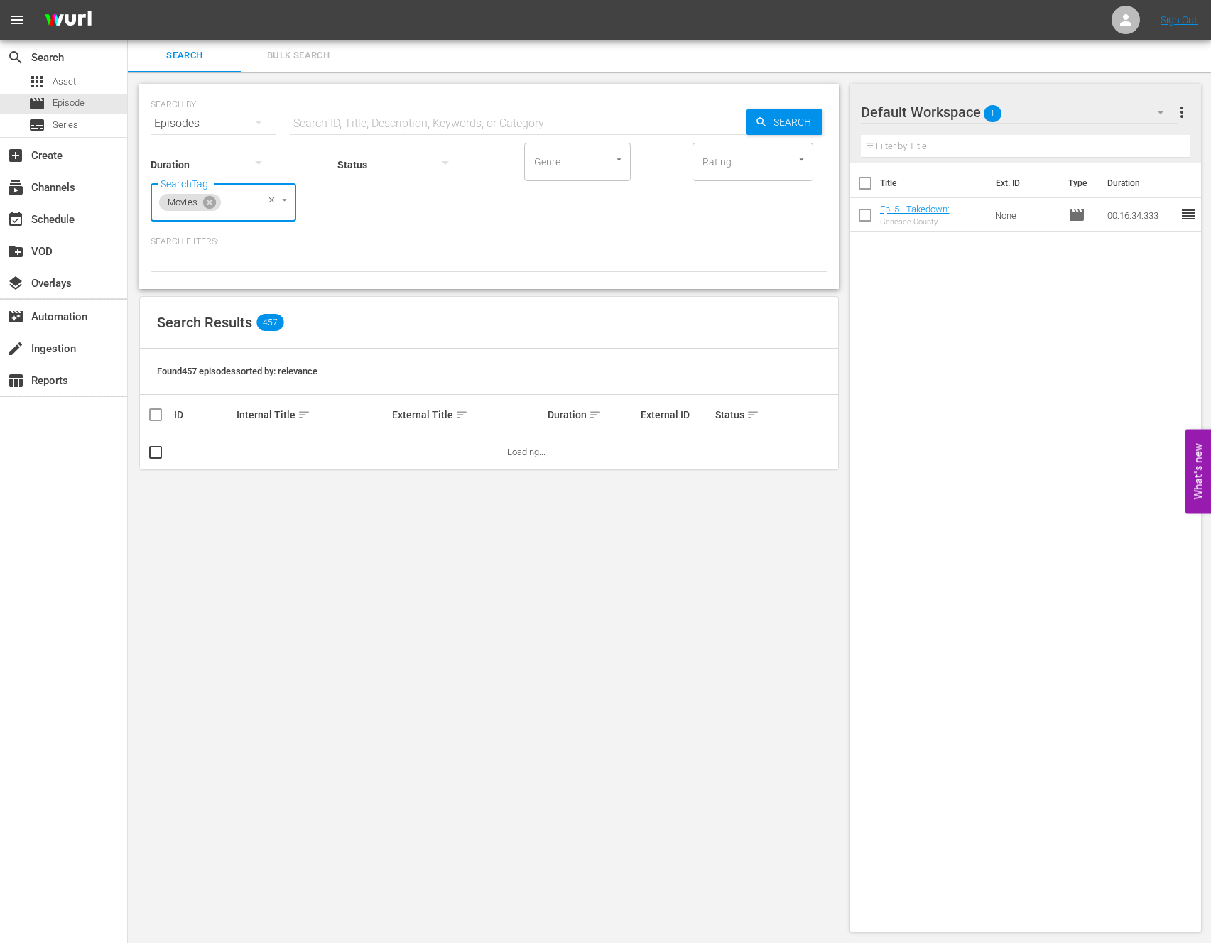
scroll to position [1, 0]
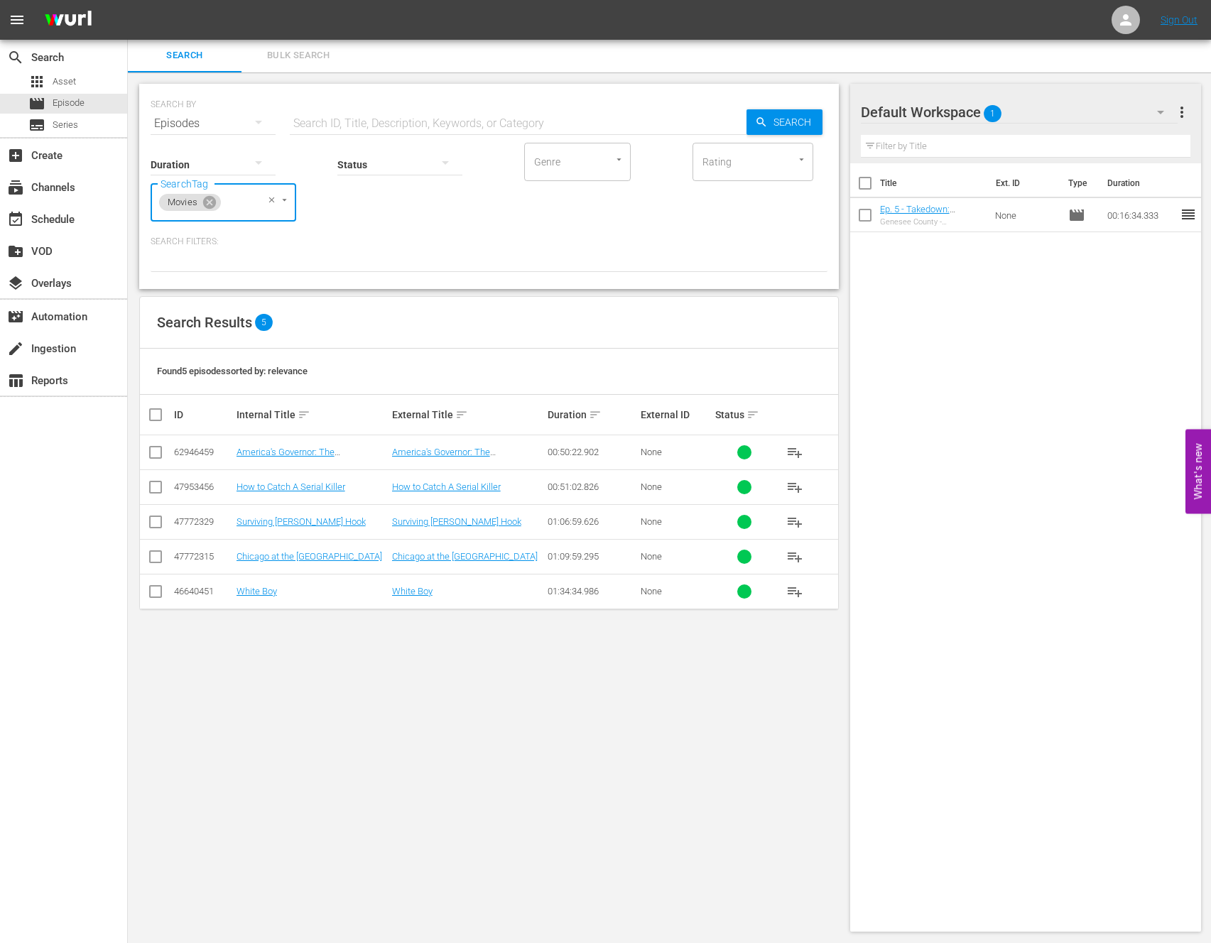
click at [210, 199] on icon at bounding box center [209, 202] width 13 height 13
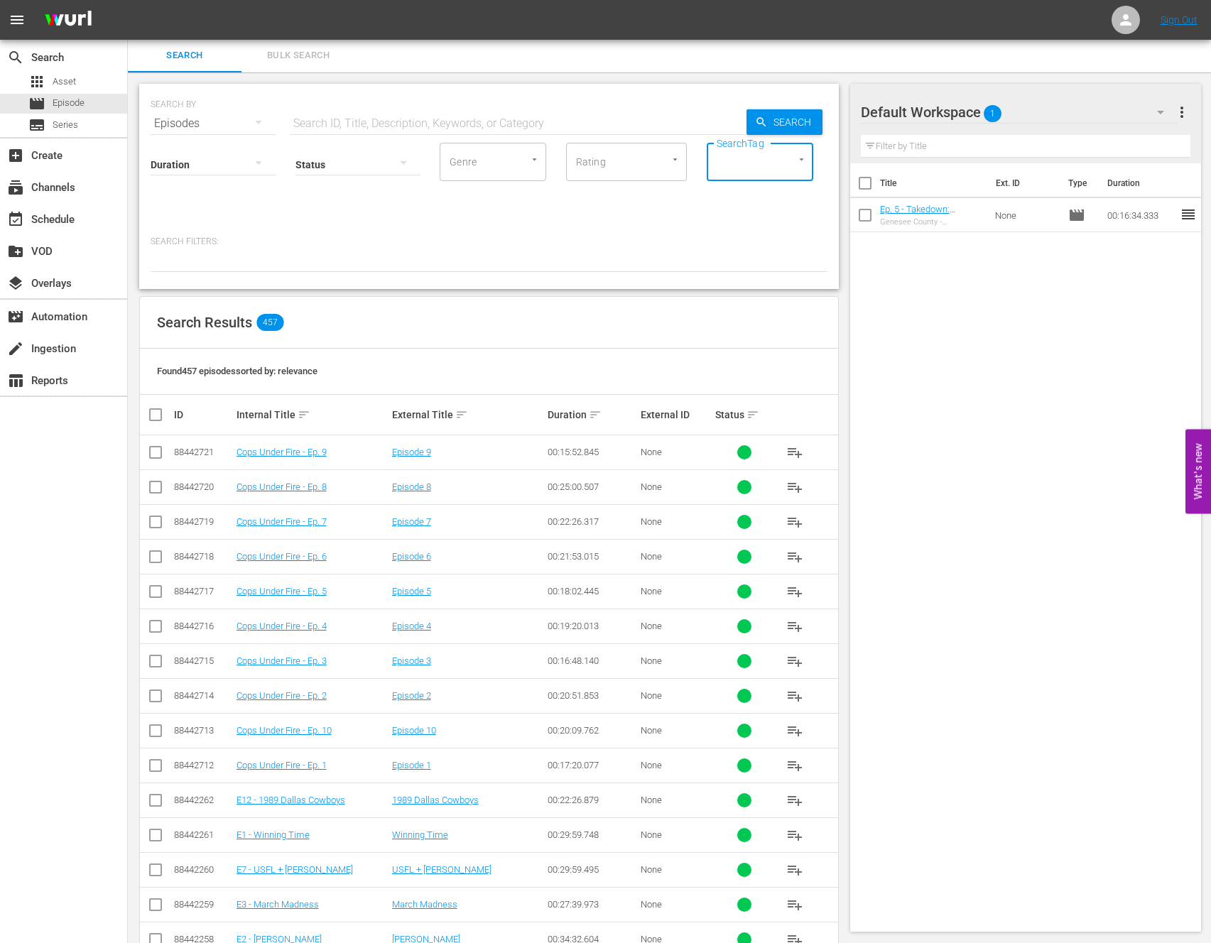
click at [798, 158] on icon "Open" at bounding box center [801, 159] width 11 height 11
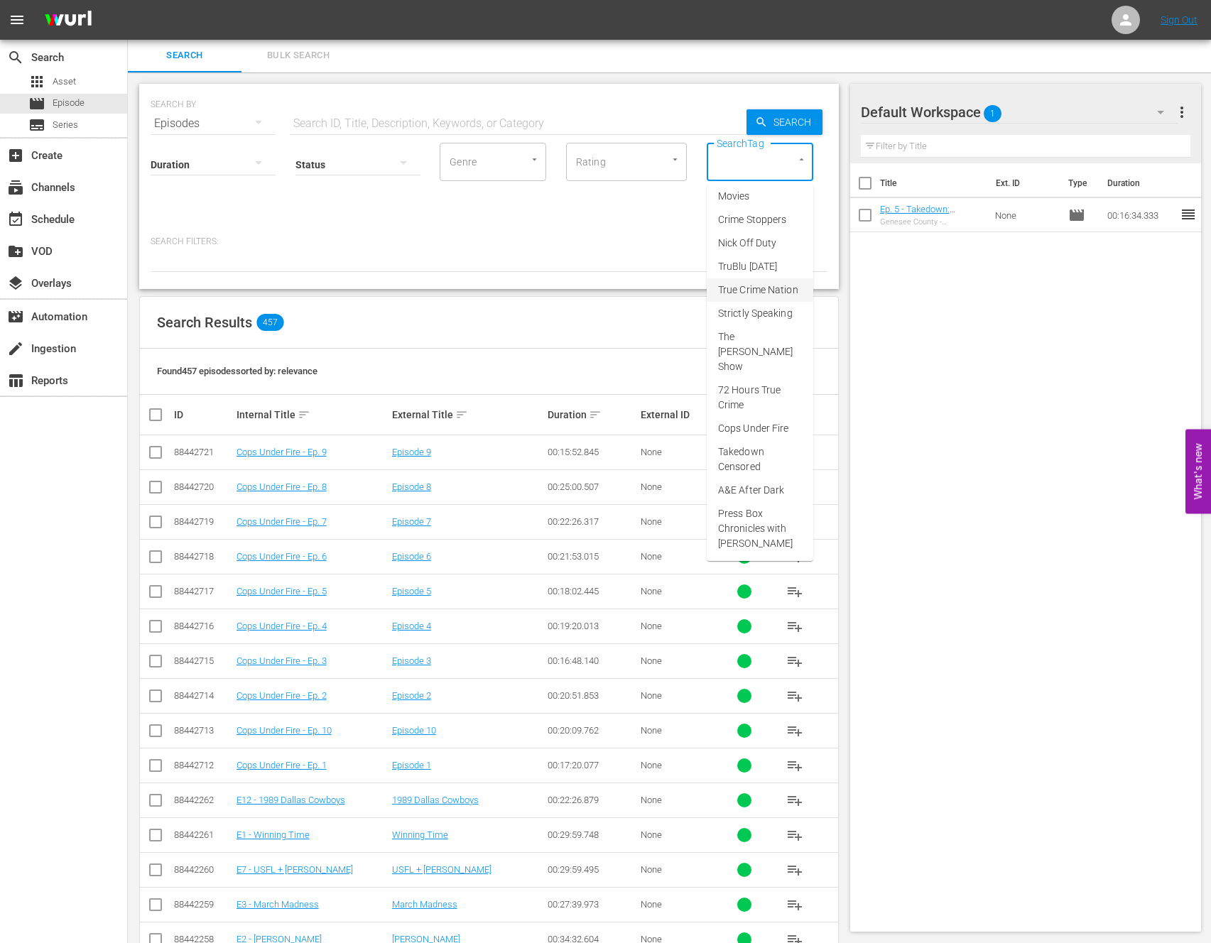
scroll to position [90, 0]
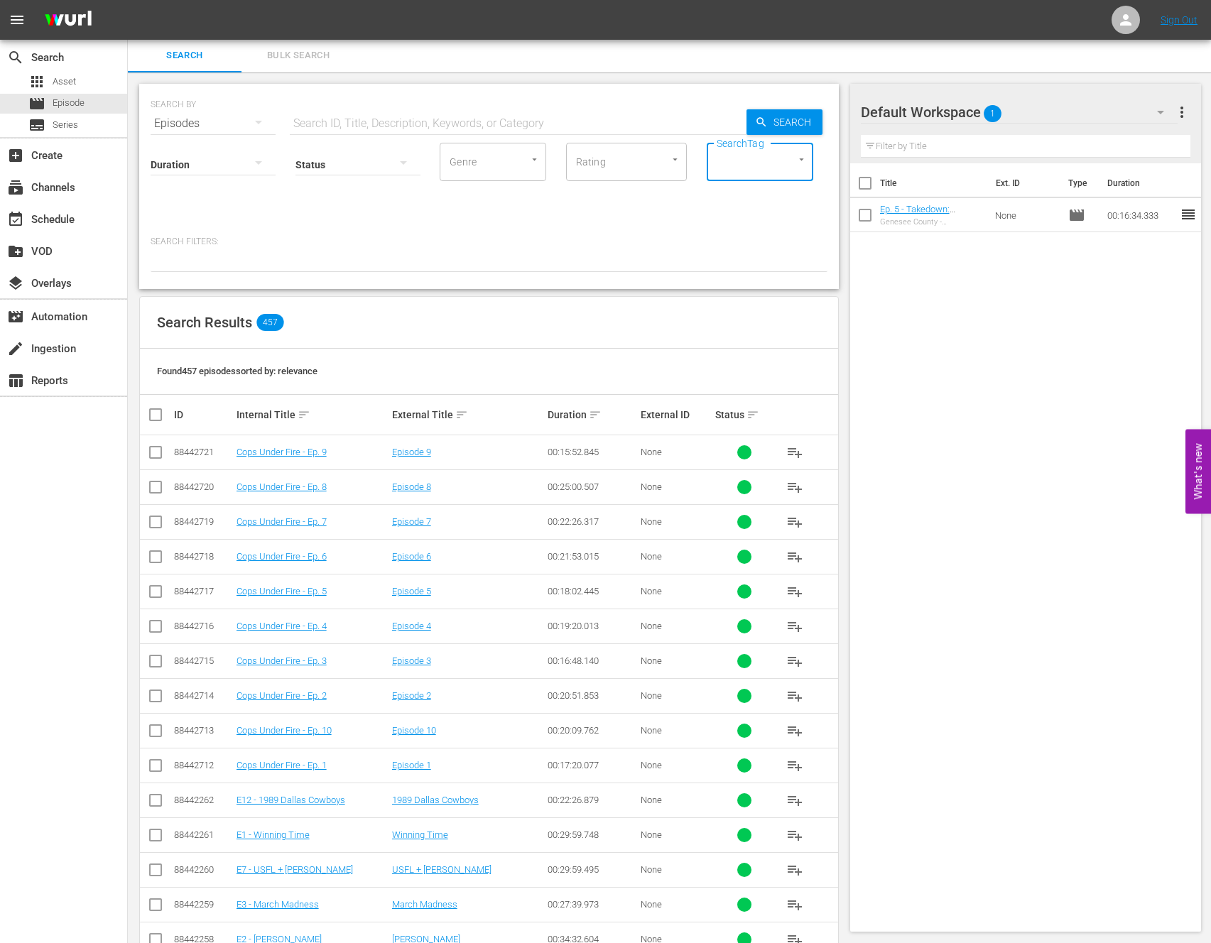
click at [915, 454] on div "Title Ext. ID Type Duration Ep. 5 - Takedown: Genesee County - [PERSON_NAME] Ge…" at bounding box center [1026, 544] width 352 height 763
click at [55, 116] on div "subtitles Series" at bounding box center [53, 125] width 50 height 20
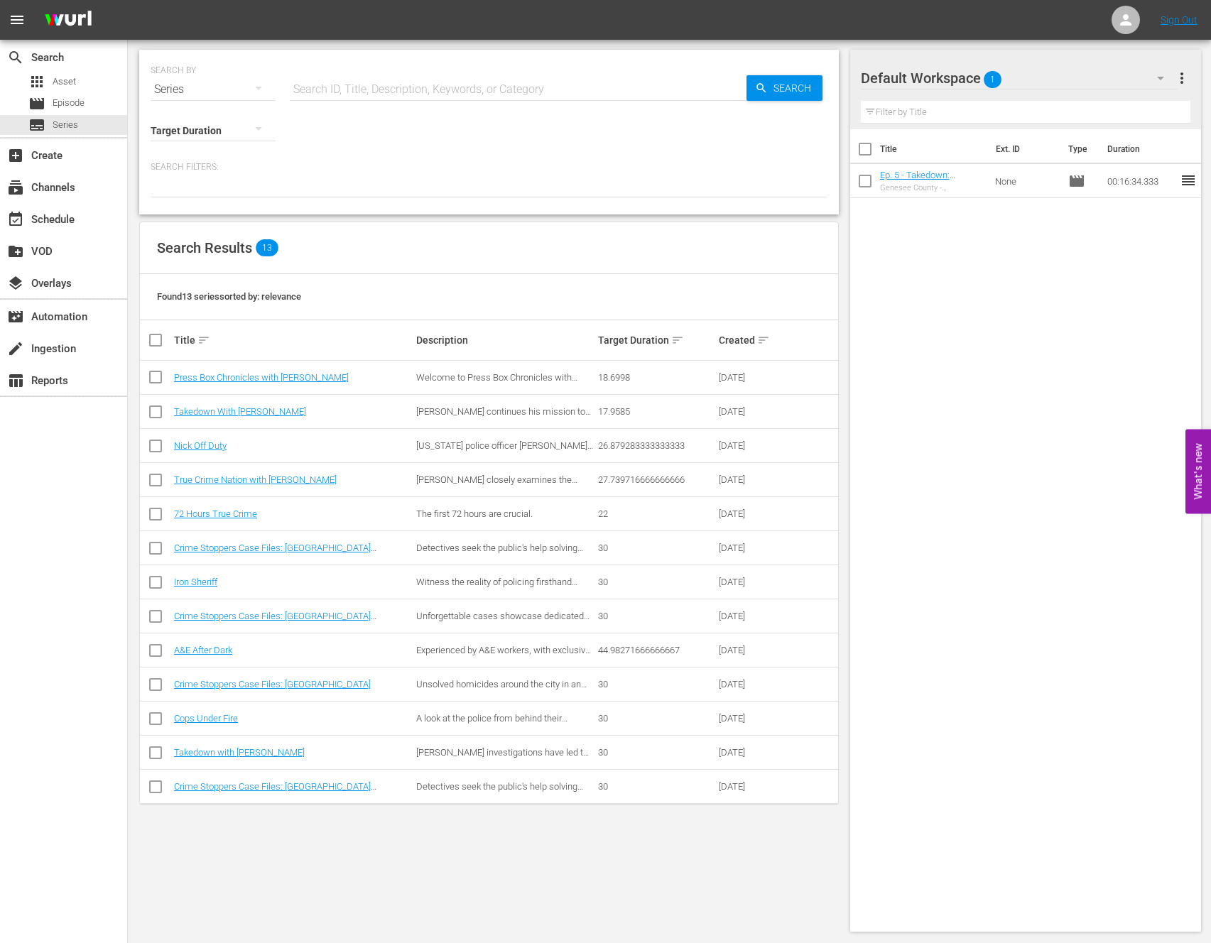
drag, startPoint x: 325, startPoint y: 837, endPoint x: 276, endPoint y: 653, distance: 190.4
click at [325, 837] on div "SEARCH BY Search By Series Search ID, Title, Description, Keywords, or Category…" at bounding box center [489, 490] width 722 height 905
click at [212, 656] on td "A&E After Dark" at bounding box center [293, 651] width 242 height 34
click at [212, 651] on link "A&E After Dark" at bounding box center [203, 650] width 58 height 11
click at [235, 510] on link "72 Hours True Crime" at bounding box center [215, 515] width 83 height 11
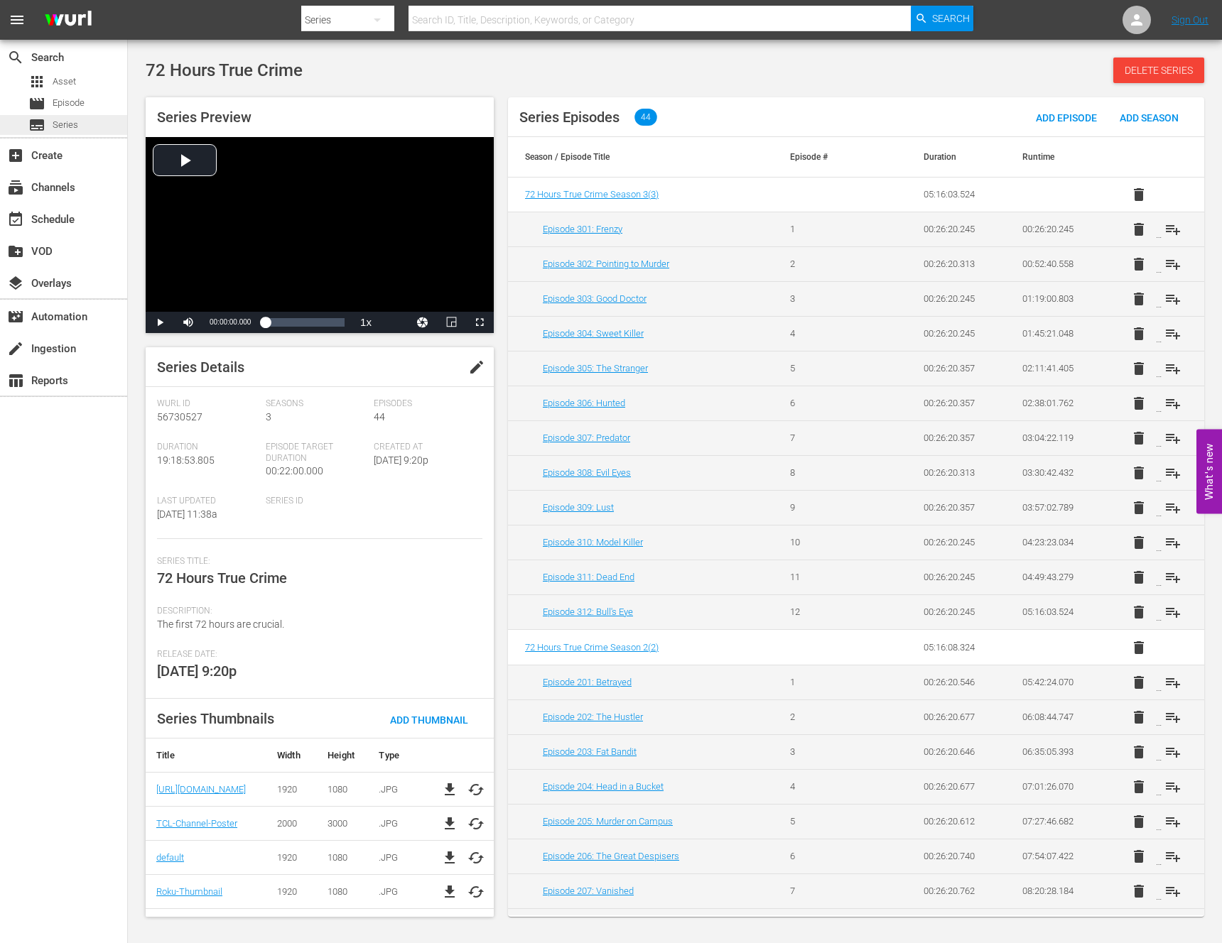
click at [75, 121] on span "Series" at bounding box center [66, 125] width 26 height 14
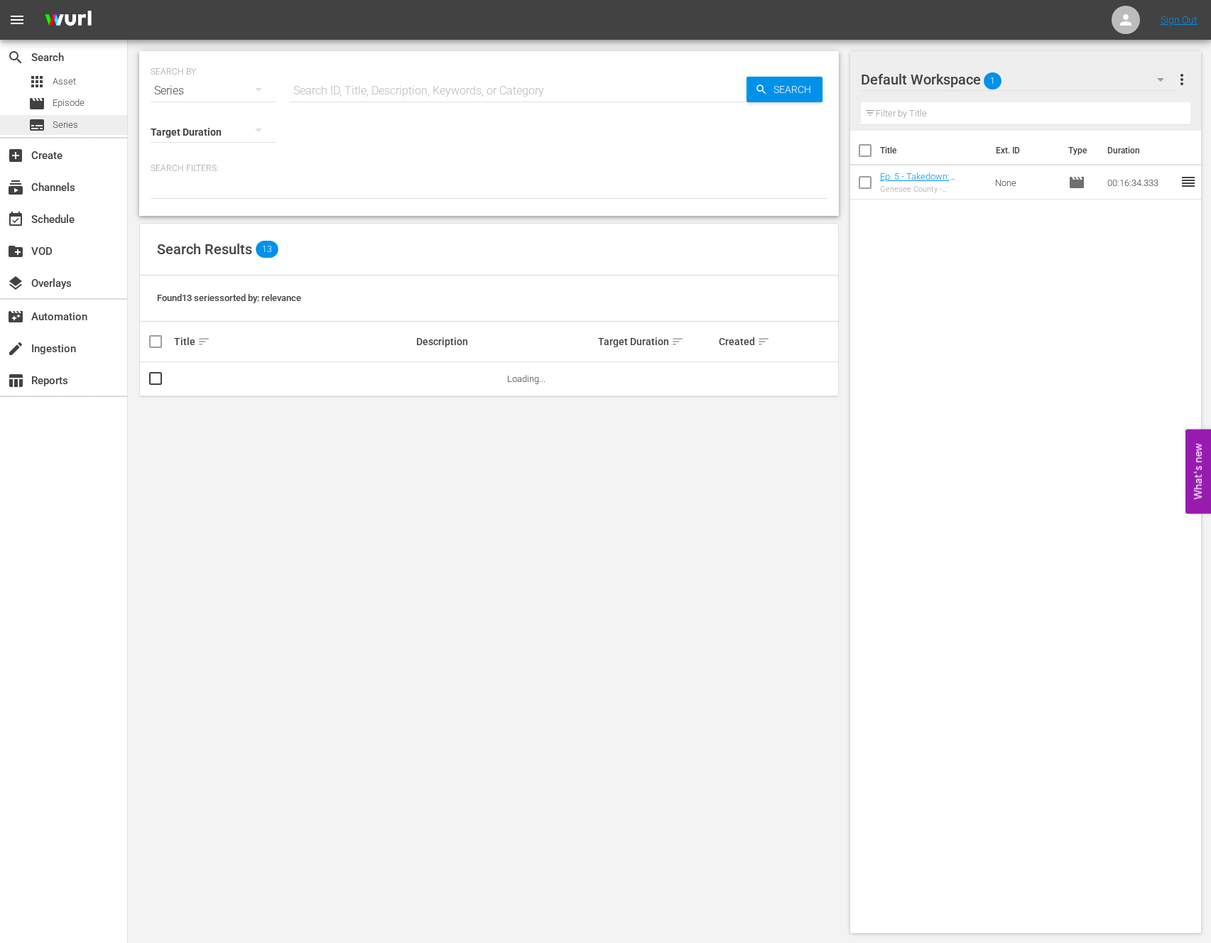
click at [64, 122] on span "Series" at bounding box center [66, 125] width 26 height 14
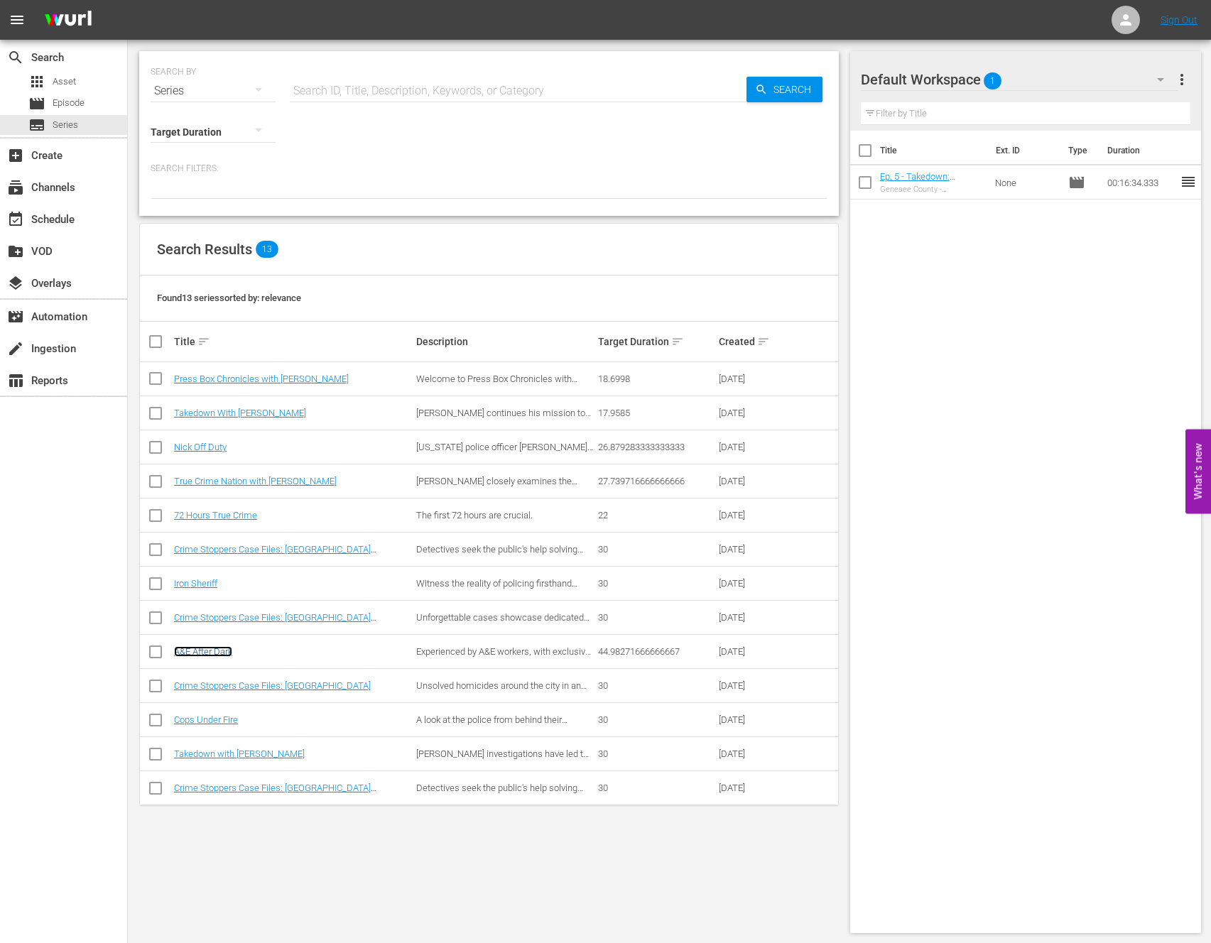
click at [219, 653] on link "A&E After Dark" at bounding box center [203, 651] width 58 height 11
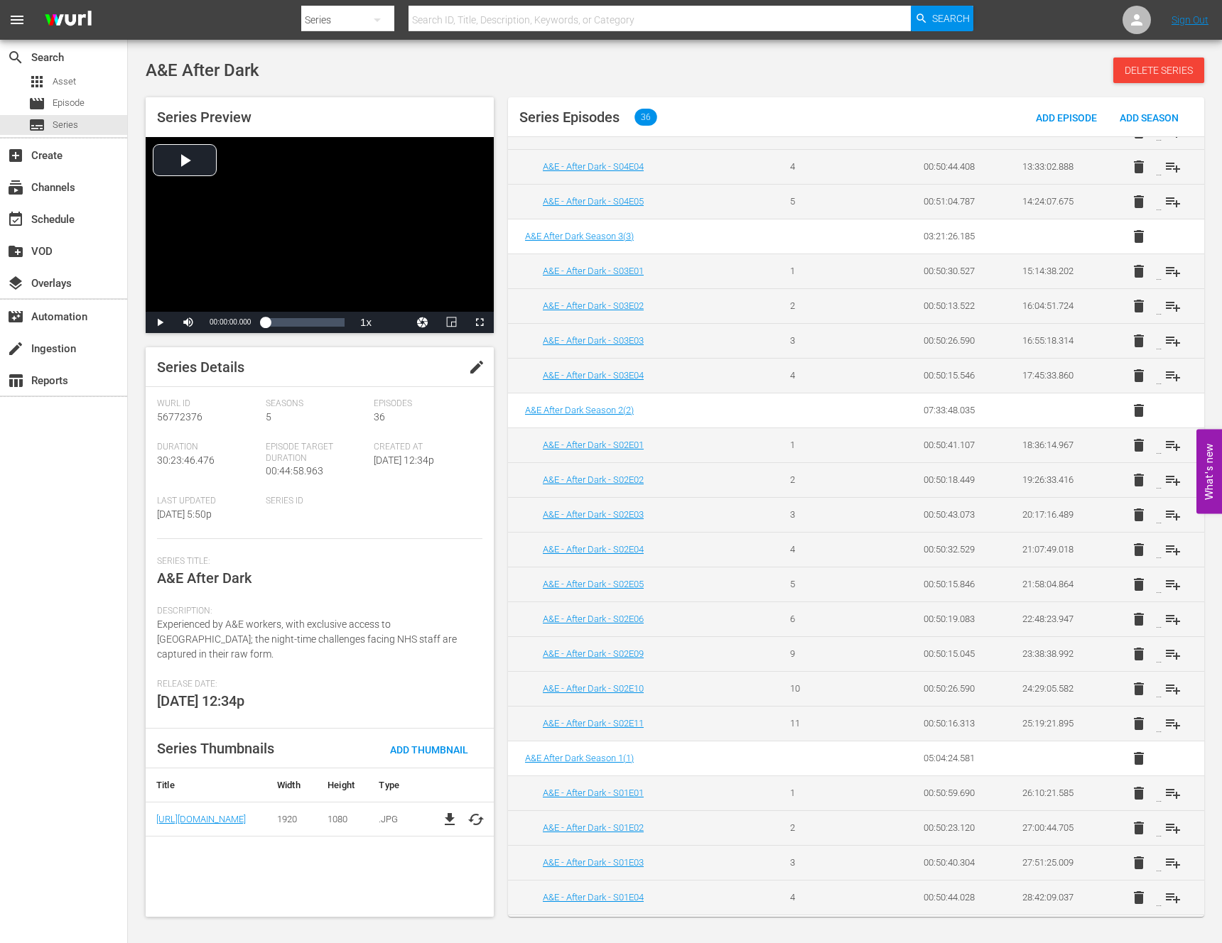
scroll to position [690, 0]
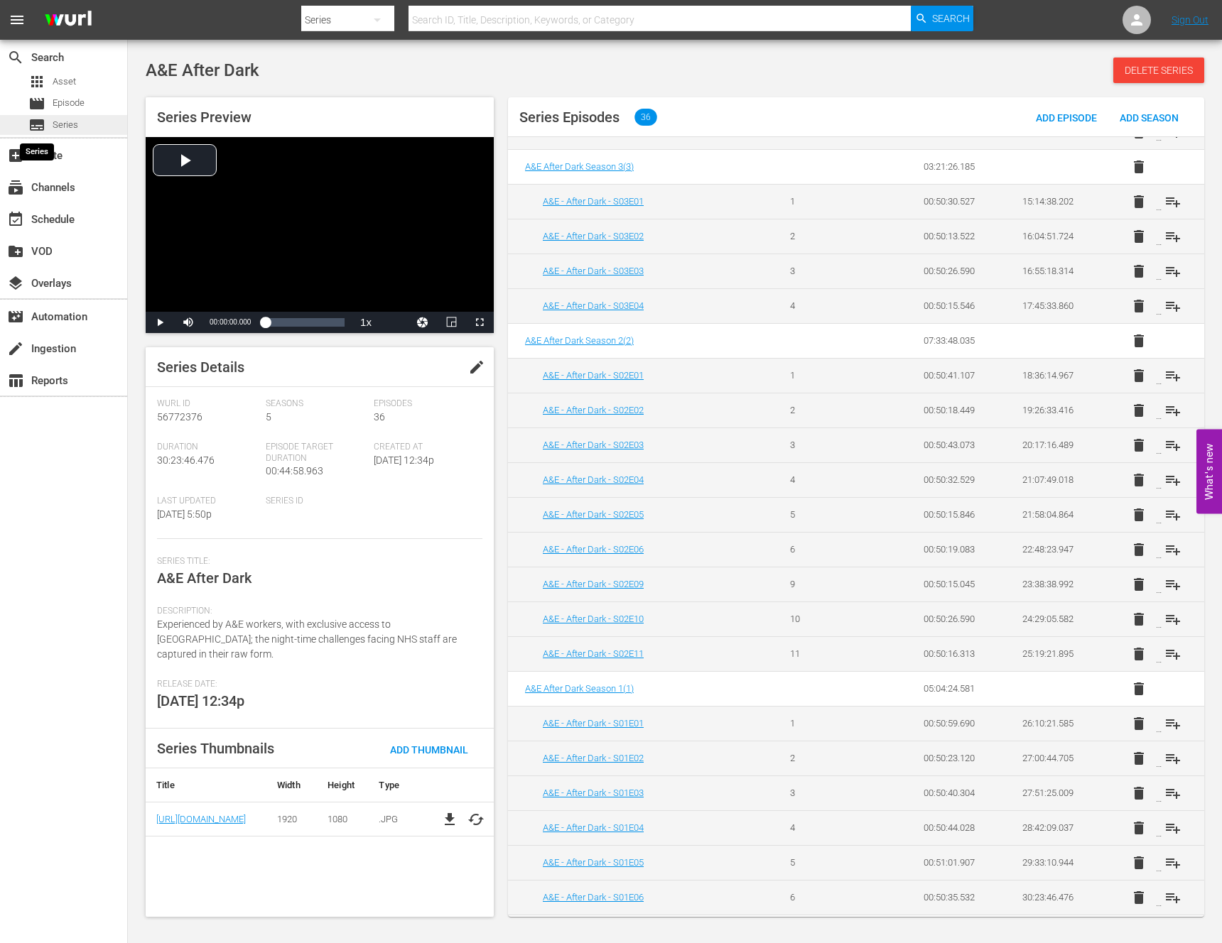
click at [41, 126] on span "subtitles" at bounding box center [36, 124] width 17 height 17
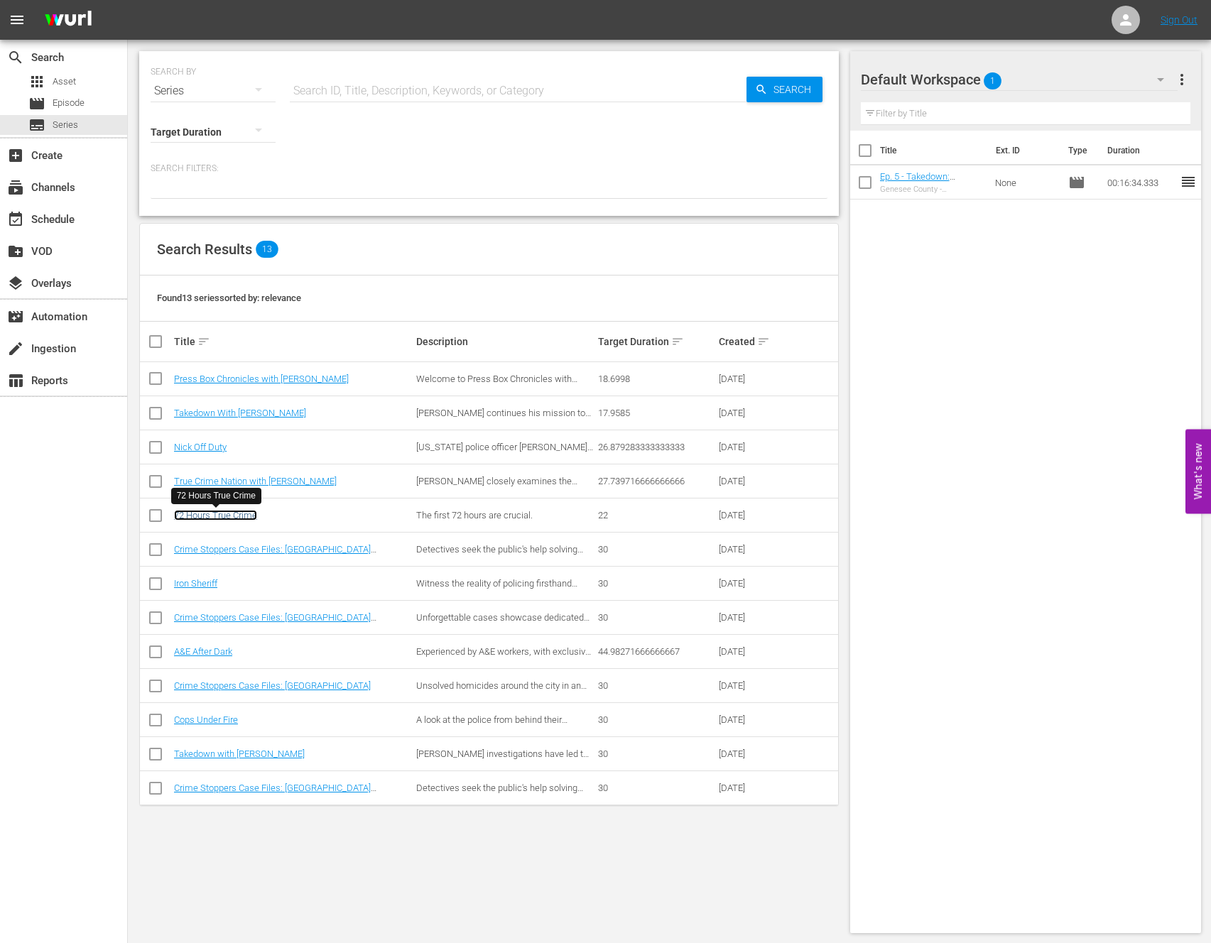
click at [203, 514] on link "72 Hours True Crime" at bounding box center [215, 515] width 83 height 11
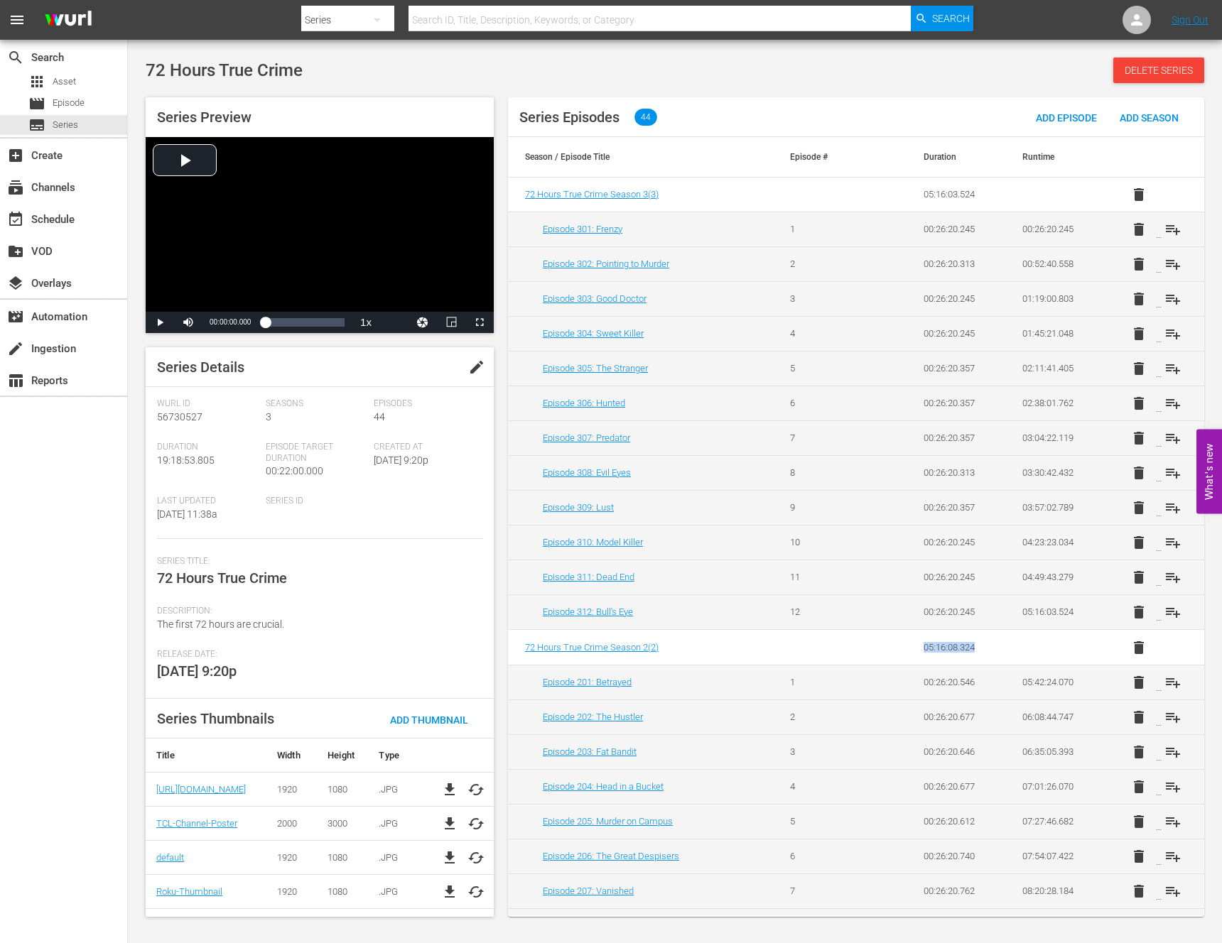
drag, startPoint x: 934, startPoint y: 650, endPoint x: 888, endPoint y: 646, distance: 45.6
click at [888, 646] on tr "72 Hours True Crime Season 2 ( 2 ) 05:16:08.324 delete" at bounding box center [856, 648] width 696 height 35
click at [70, 126] on span "Series" at bounding box center [66, 125] width 26 height 14
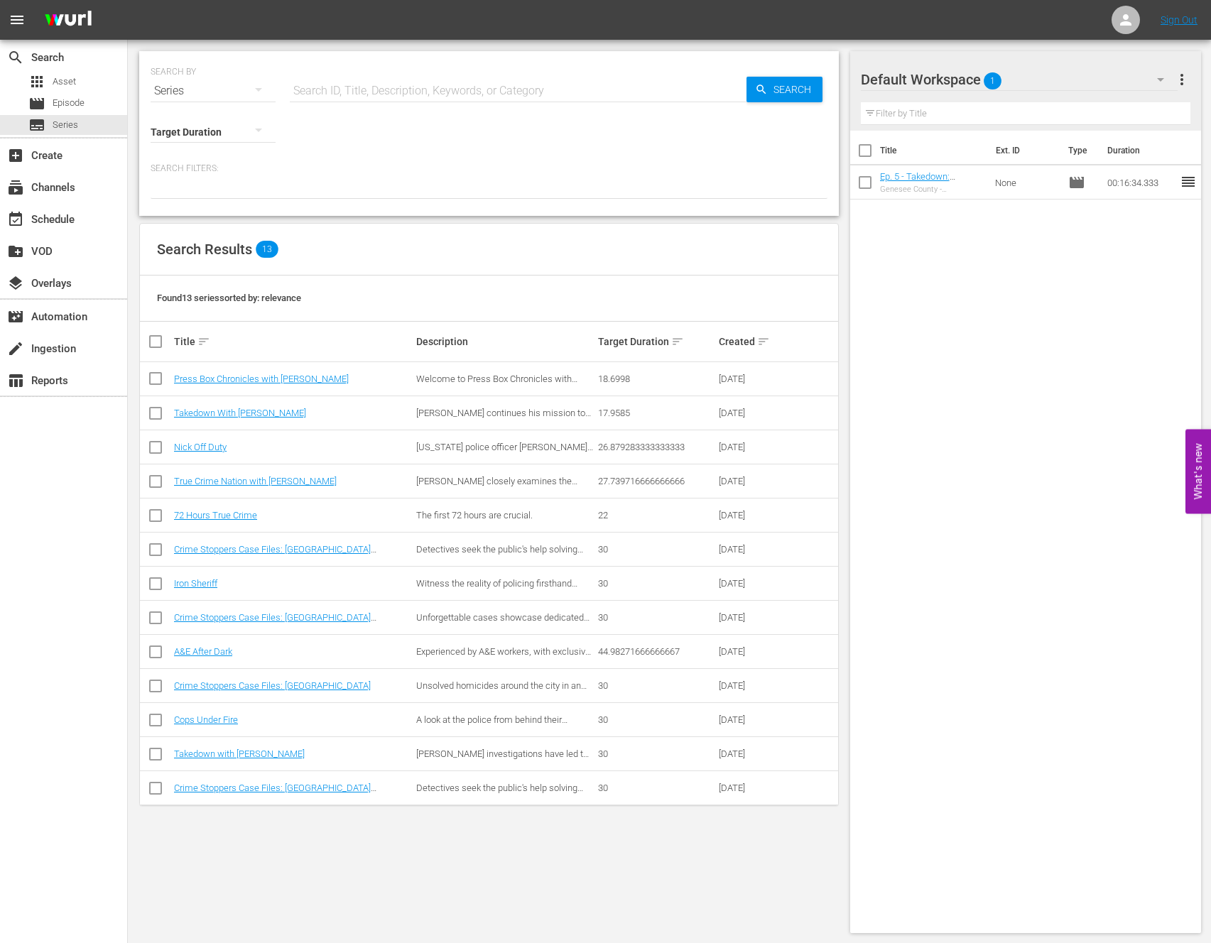
click at [204, 641] on td "A&E After Dark" at bounding box center [293, 652] width 242 height 34
click at [206, 653] on link "A&E After Dark" at bounding box center [203, 651] width 58 height 11
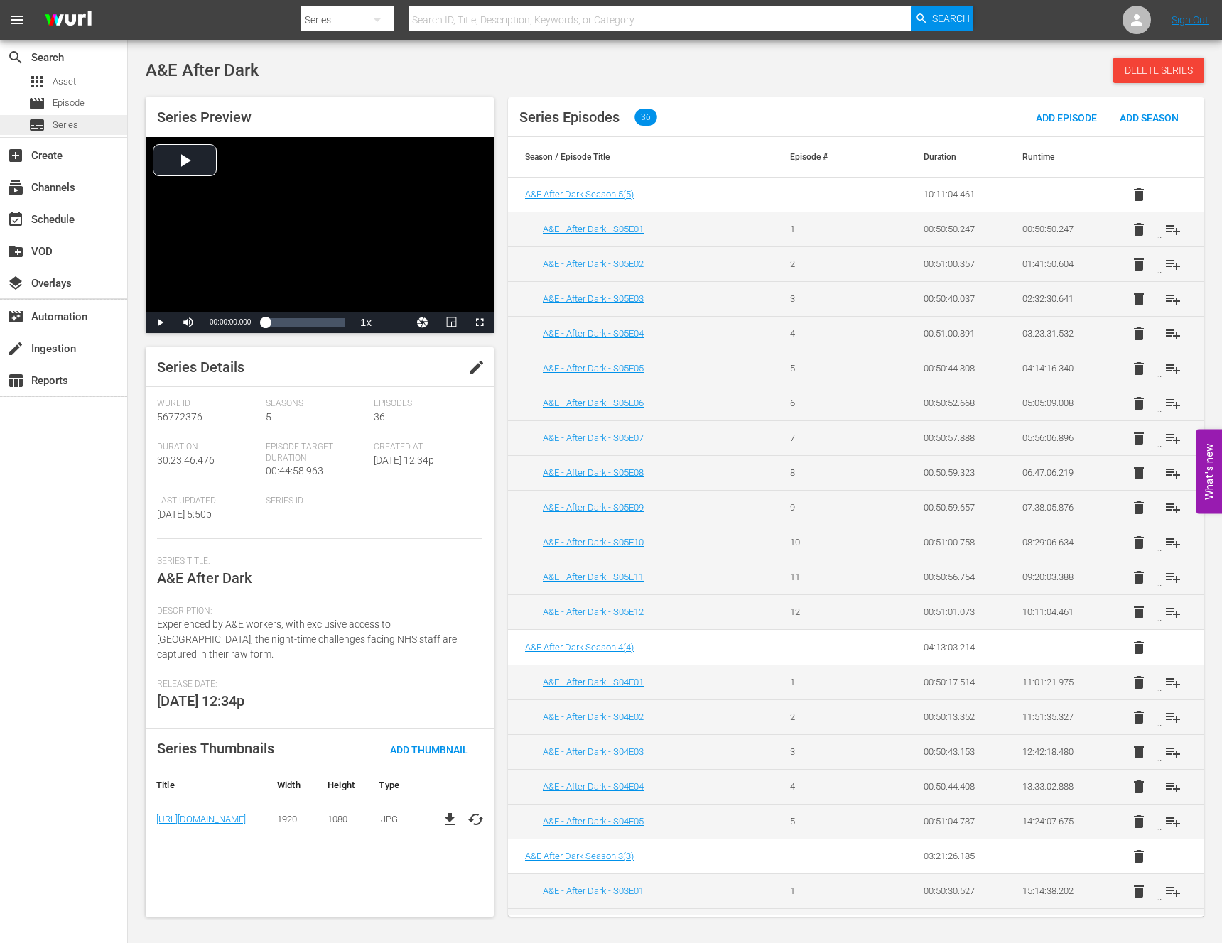
click at [60, 128] on span "Series" at bounding box center [66, 125] width 26 height 14
